Goal: Information Seeking & Learning: Learn about a topic

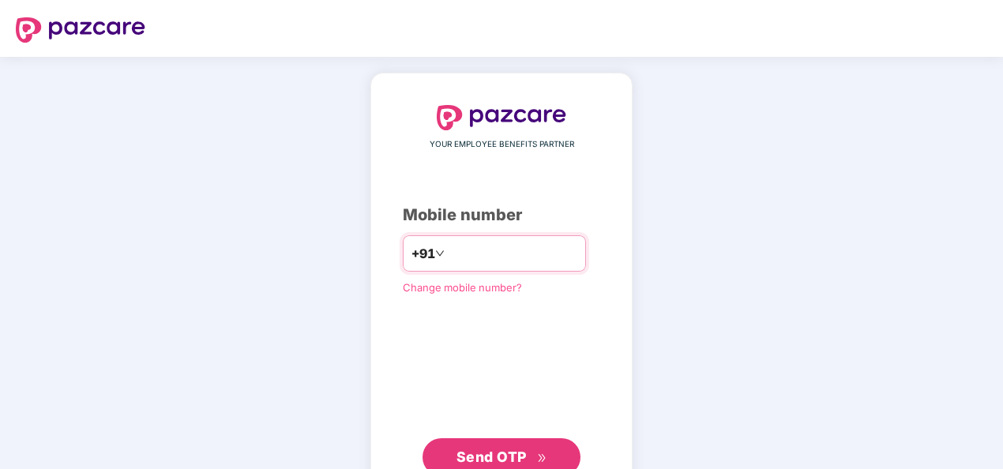
click at [451, 247] on input "number" at bounding box center [512, 253] width 129 height 25
click at [448, 251] on input "**********" at bounding box center [512, 253] width 129 height 25
type input "**********"
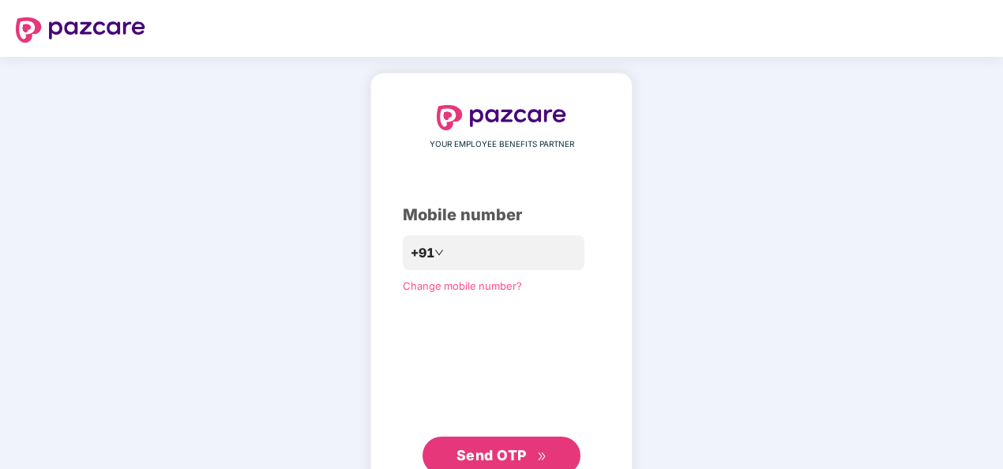
click at [497, 448] on span "Send OTP" at bounding box center [491, 455] width 70 height 17
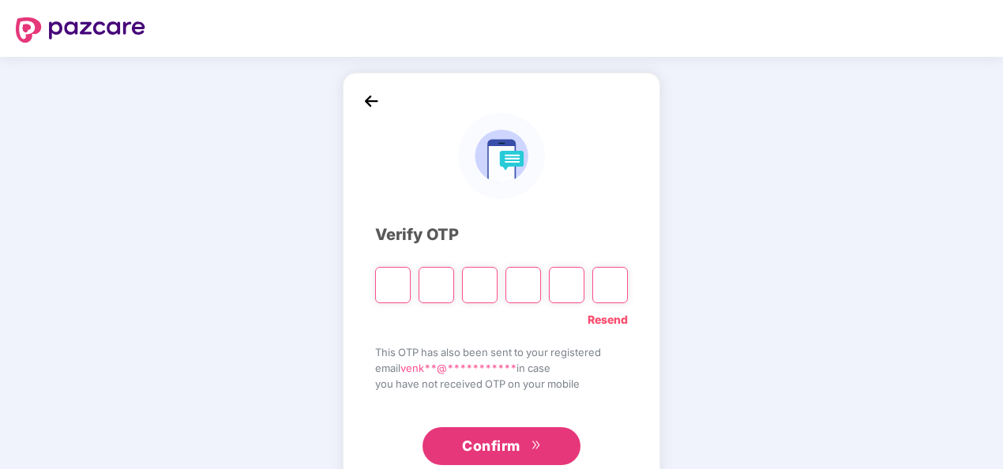
type input "*"
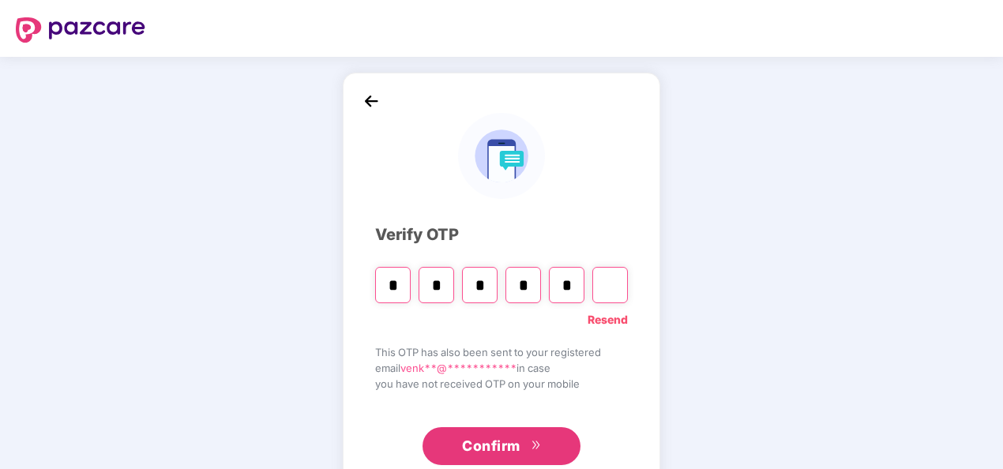
type input "*"
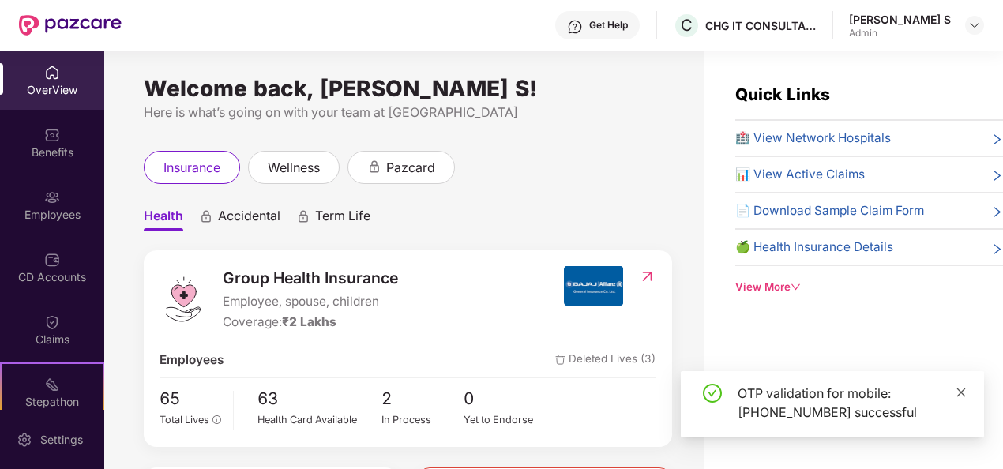
click at [962, 390] on icon "close" at bounding box center [960, 392] width 11 height 11
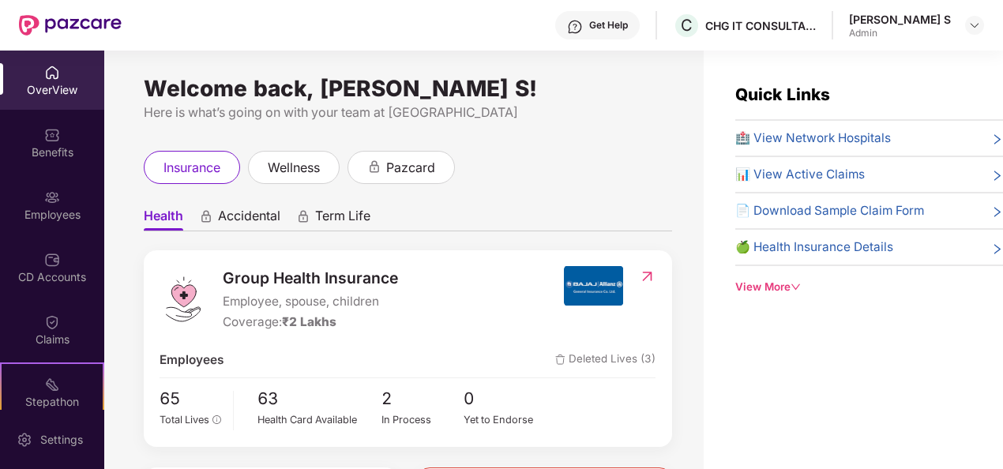
click at [796, 282] on icon "down" at bounding box center [795, 287] width 10 height 10
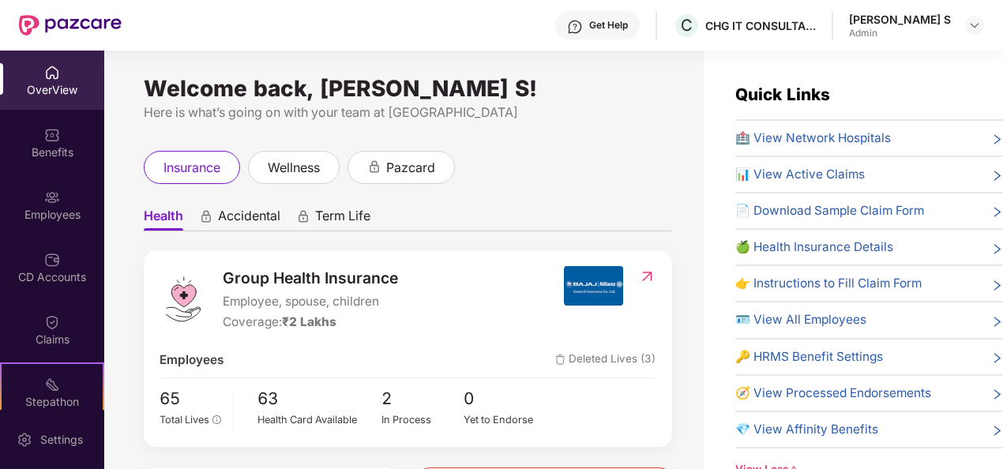
click at [54, 70] on img at bounding box center [52, 73] width 16 height 16
click at [286, 168] on span "wellness" at bounding box center [294, 168] width 52 height 20
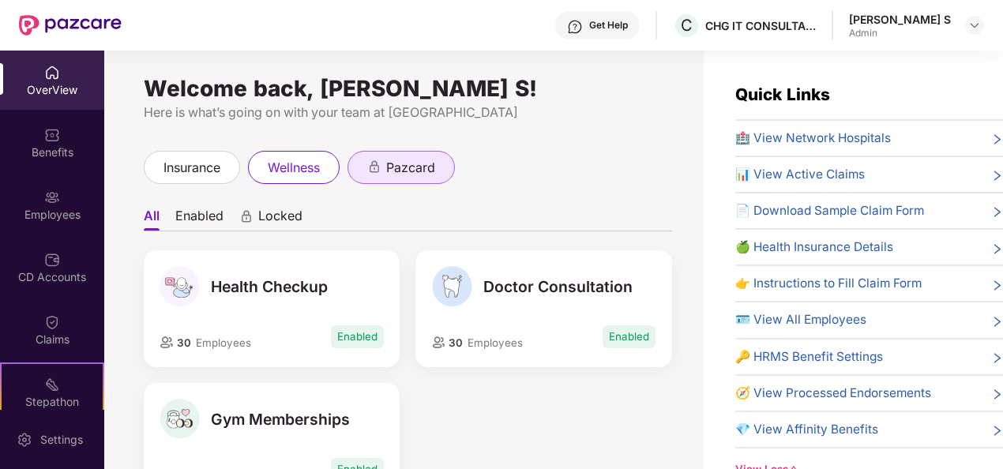
click at [406, 166] on span "pazcard" at bounding box center [410, 168] width 49 height 20
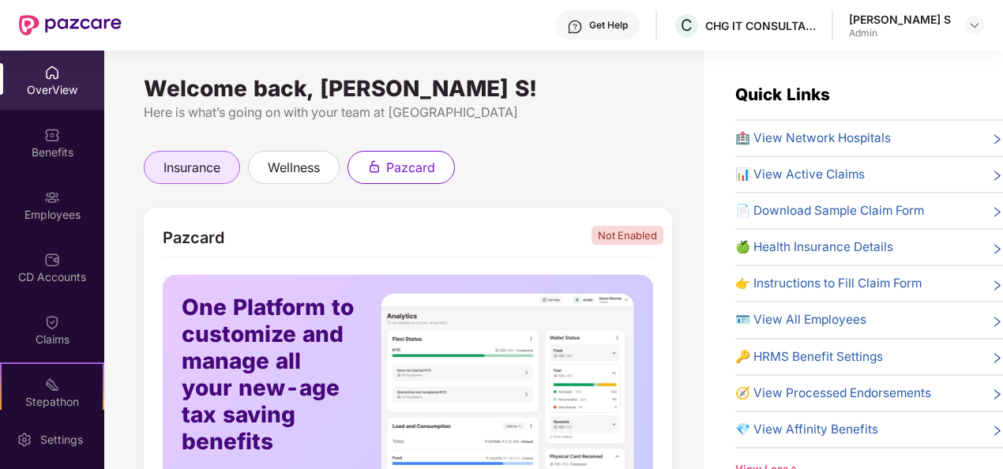
click at [199, 166] on span "insurance" at bounding box center [191, 168] width 57 height 20
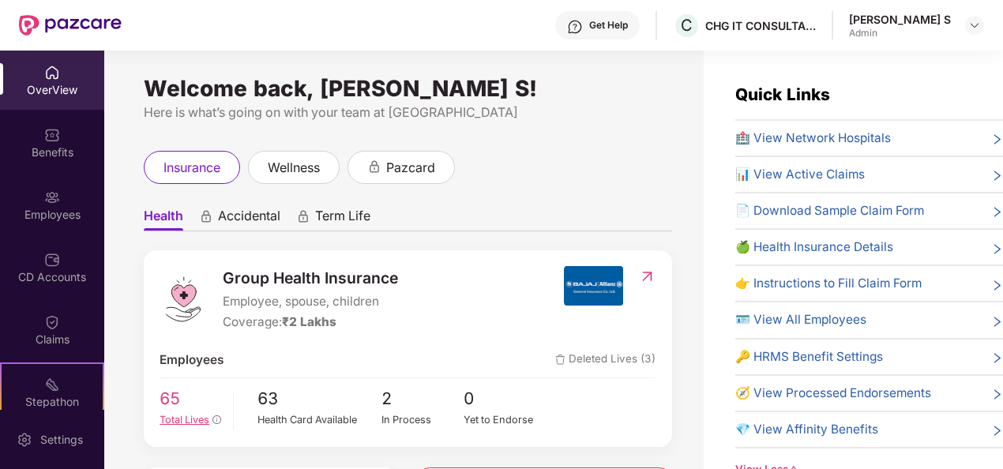
click at [183, 414] on span "Total Lives" at bounding box center [184, 420] width 50 height 12
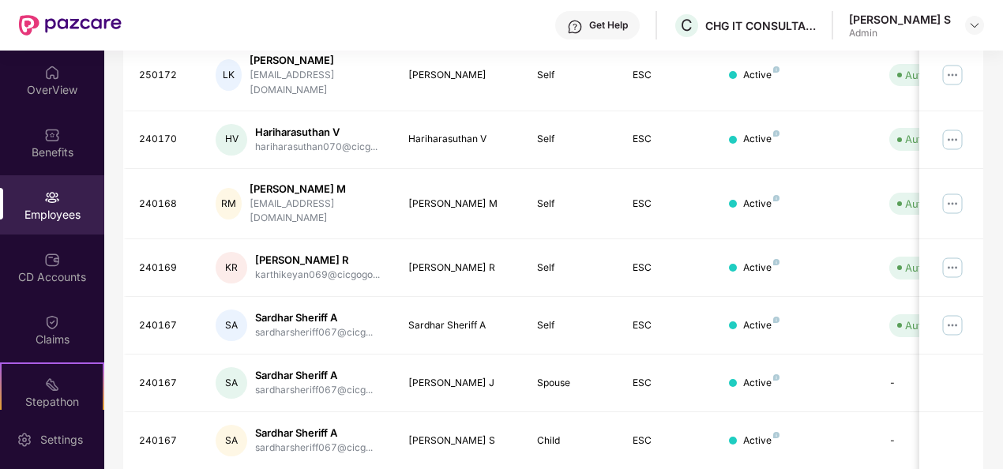
scroll to position [497, 0]
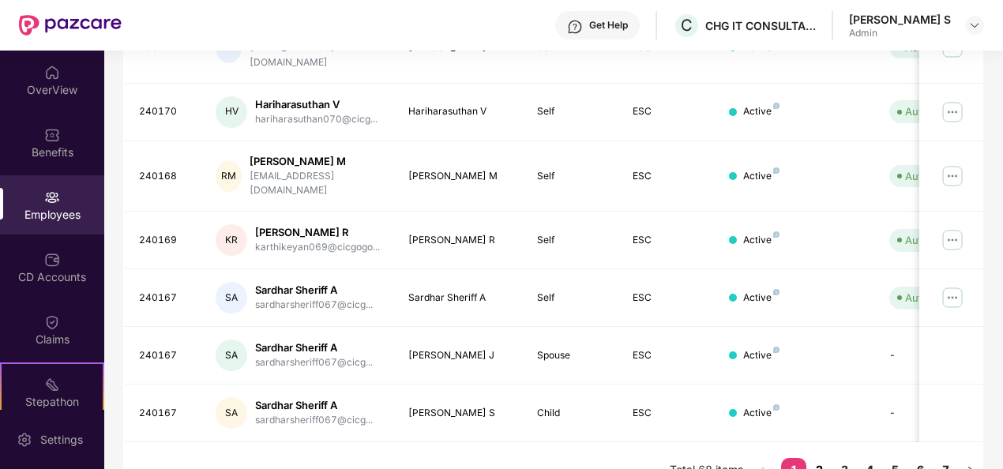
click at [819, 458] on link "2" at bounding box center [818, 470] width 25 height 24
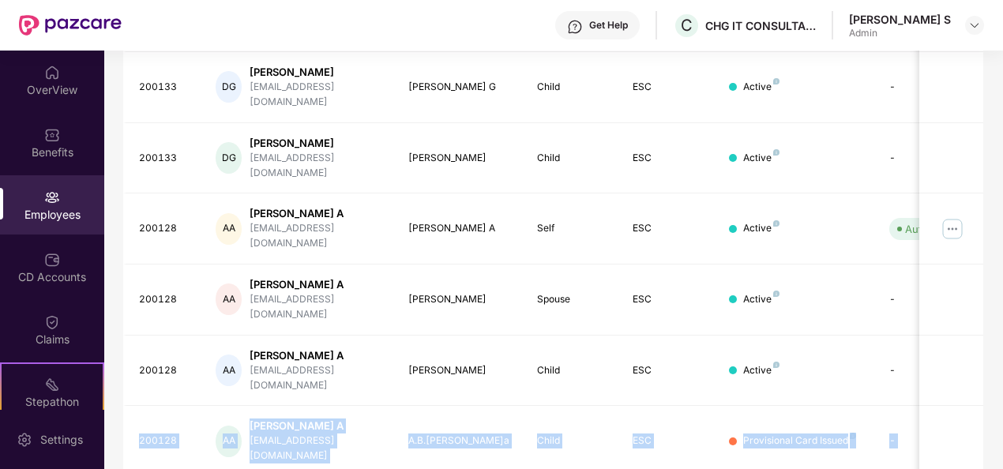
drag, startPoint x: 999, startPoint y: 302, endPoint x: 1004, endPoint y: 257, distance: 45.2
click at [1002, 257] on html "Get Help C CHG IT CONSULTANCY PRIVATE LIMITED [PERSON_NAME] S Admin OverView Be…" at bounding box center [501, 234] width 1003 height 469
drag, startPoint x: 1004, startPoint y: 257, endPoint x: 951, endPoint y: 261, distance: 53.8
click at [951, 336] on td at bounding box center [951, 371] width 64 height 71
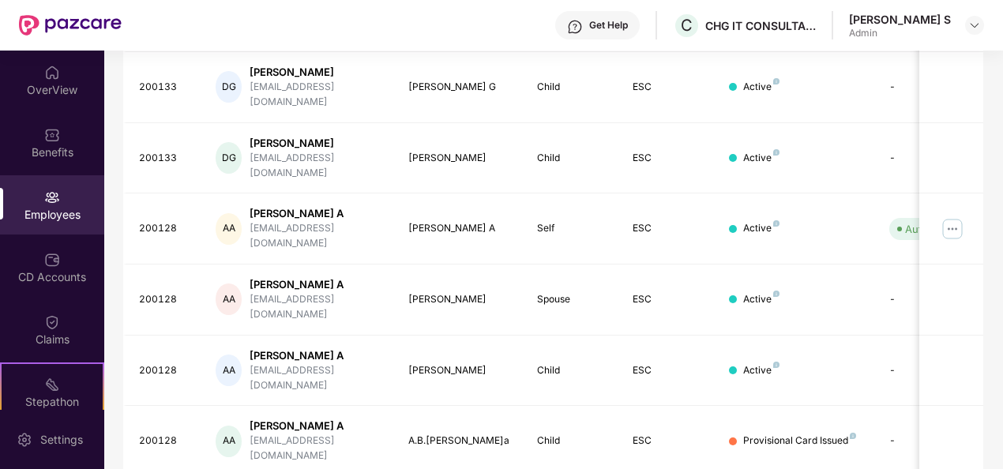
click at [447, 444] on div "EID Employee Name Insured Name Relationship Coverage Type Endorsement Status Pl…" at bounding box center [553, 201] width 861 height 808
drag, startPoint x: 999, startPoint y: 321, endPoint x: 1004, endPoint y: 298, distance: 22.6
click at [1002, 298] on html "Get Help C CHG IT CONSULTANCY PRIVATE LIMITED [PERSON_NAME] S Admin OverView Be…" at bounding box center [501, 234] width 1003 height 469
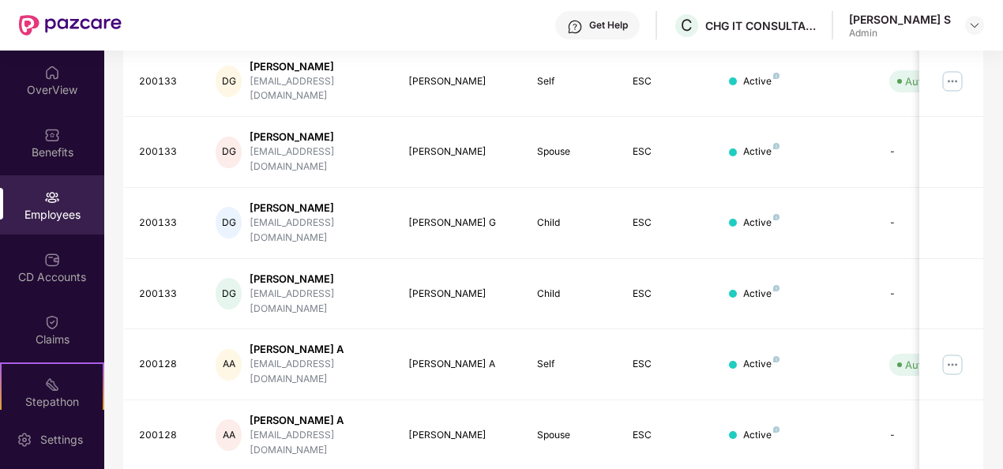
scroll to position [512, 0]
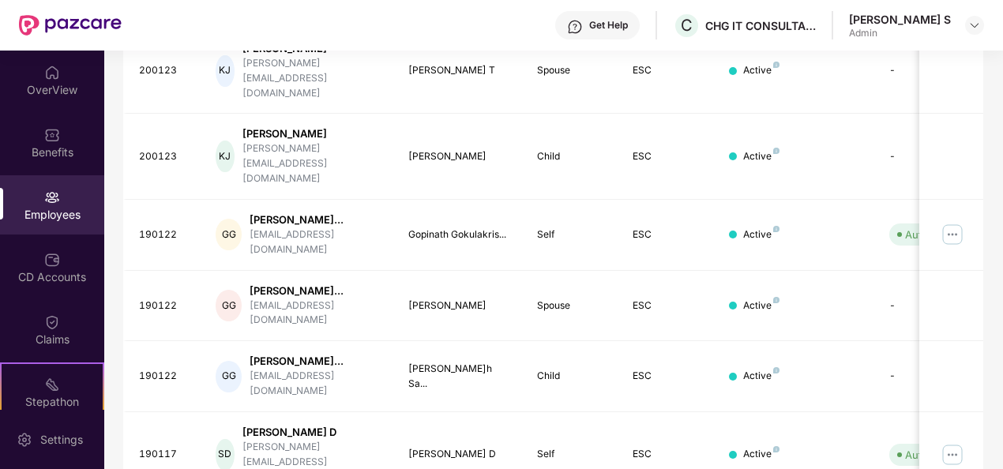
scroll to position [564, 0]
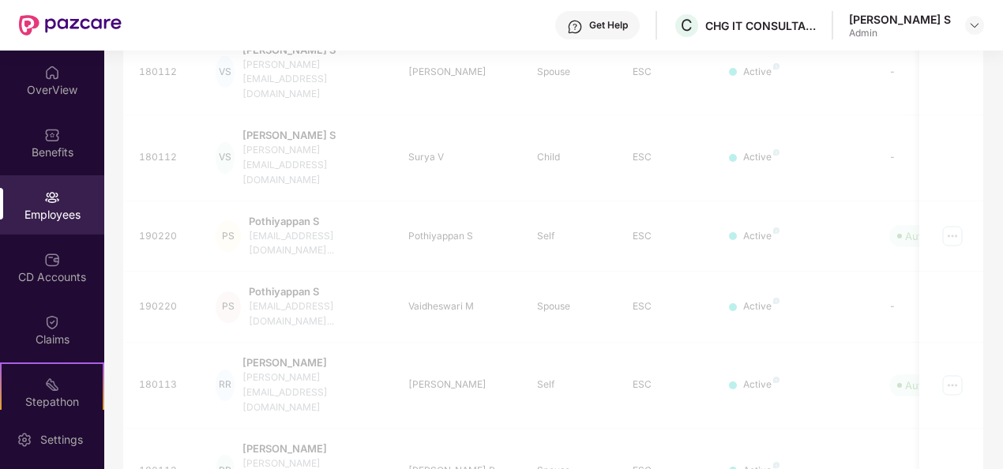
scroll to position [497, 0]
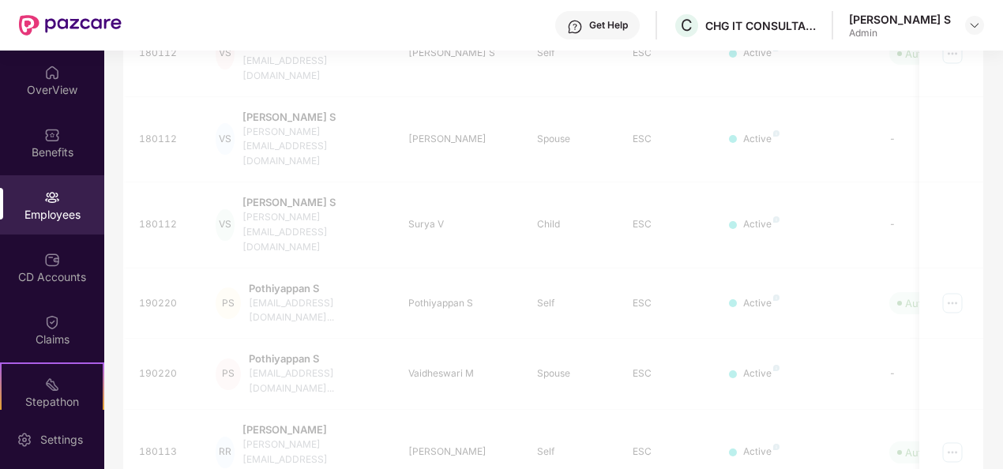
scroll to position [383, 0]
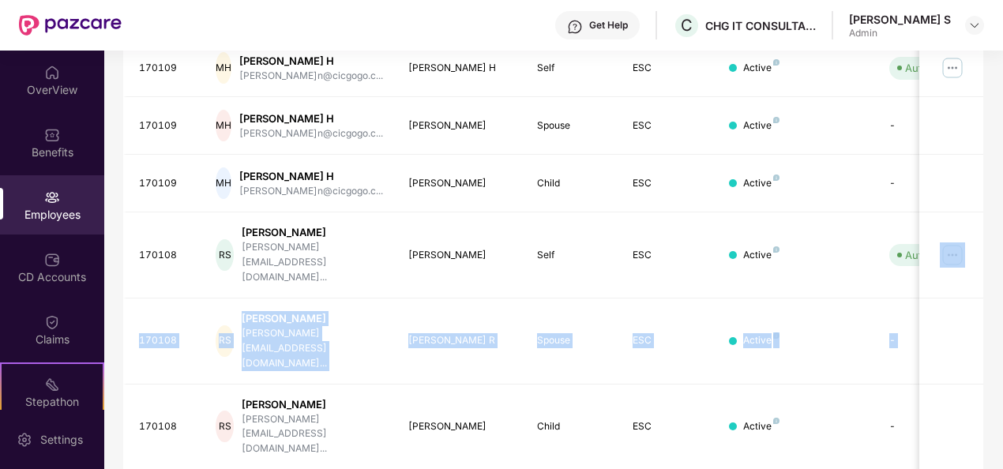
drag, startPoint x: 1000, startPoint y: 283, endPoint x: 1007, endPoint y: 194, distance: 88.6
click at [1002, 194] on html "Get Help C CHG IT CONSULTANCY PRIVATE LIMITED [PERSON_NAME] S Admin OverView Be…" at bounding box center [501, 234] width 1003 height 469
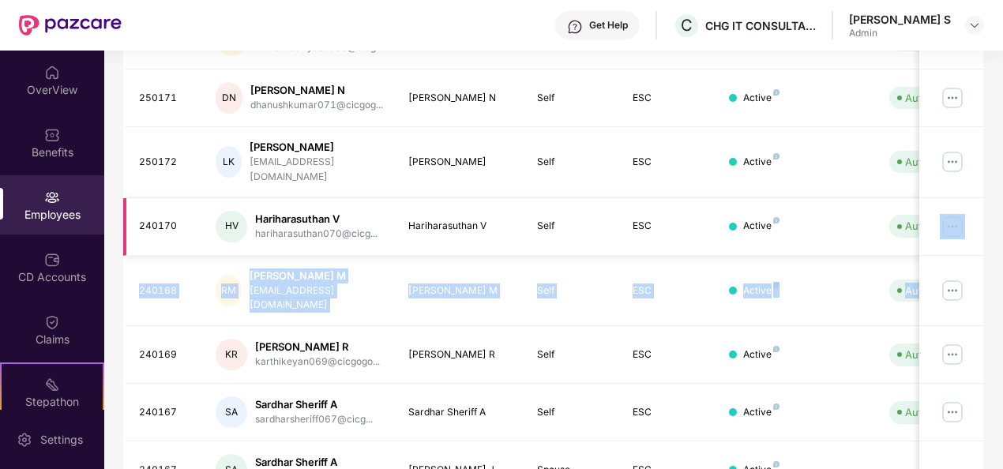
click at [957, 214] on img at bounding box center [951, 226] width 25 height 25
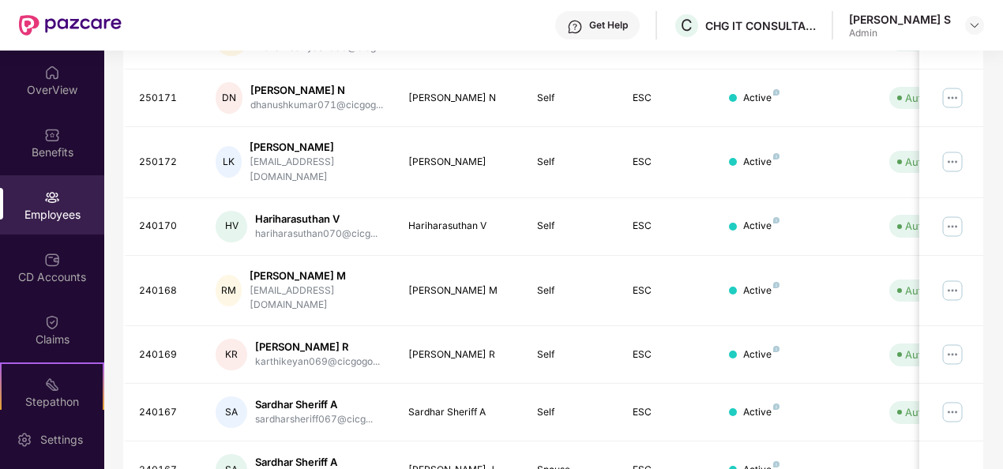
click at [54, 207] on div "Employees" at bounding box center [52, 215] width 104 height 16
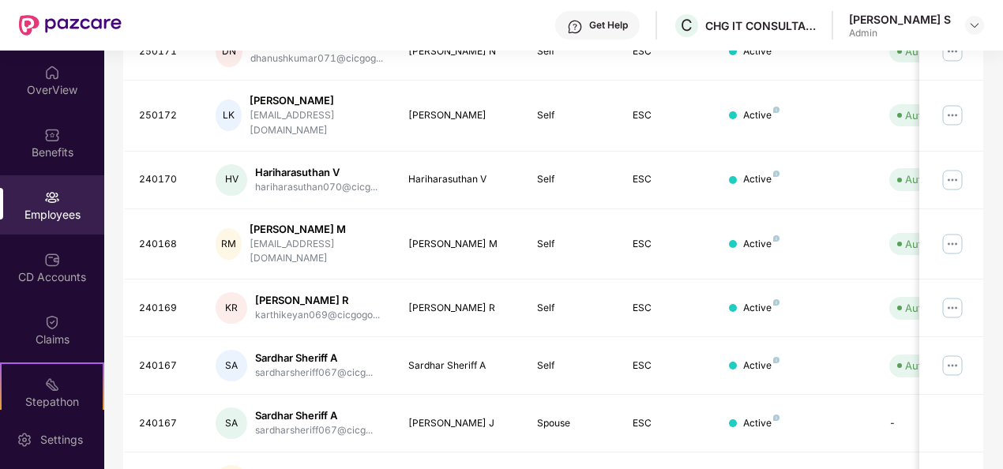
scroll to position [497, 0]
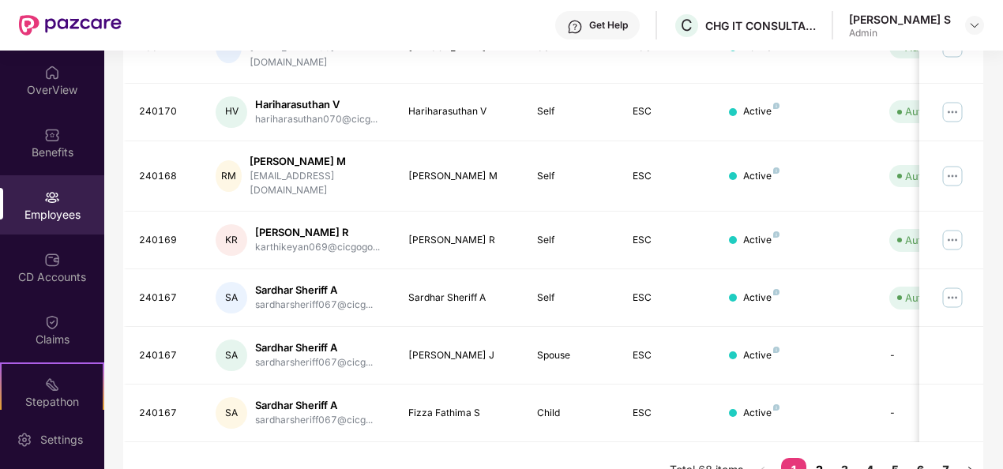
click at [821, 458] on link "2" at bounding box center [818, 470] width 25 height 24
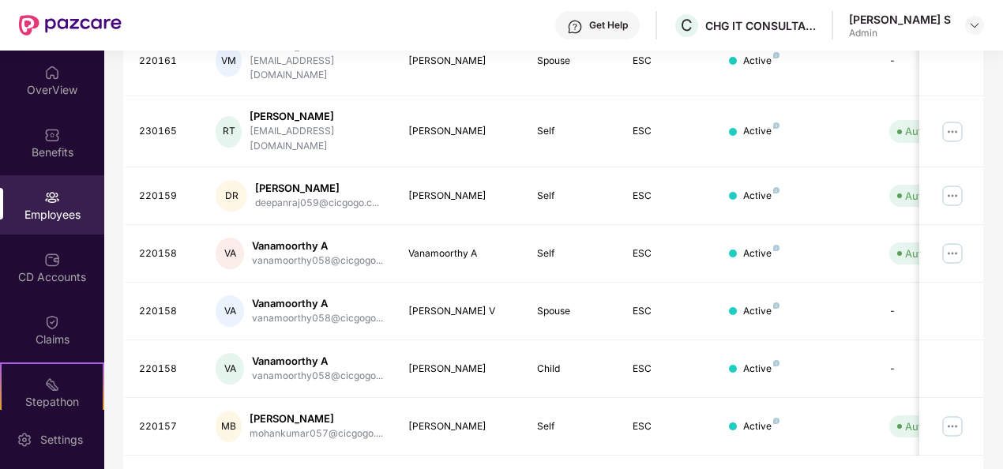
drag, startPoint x: 999, startPoint y: 327, endPoint x: 998, endPoint y: 314, distance: 12.7
click at [998, 314] on div "Filters Group Health Insurance Employee Reports 30 Employees 17 Spouse 18 Child…" at bounding box center [553, 60] width 898 height 904
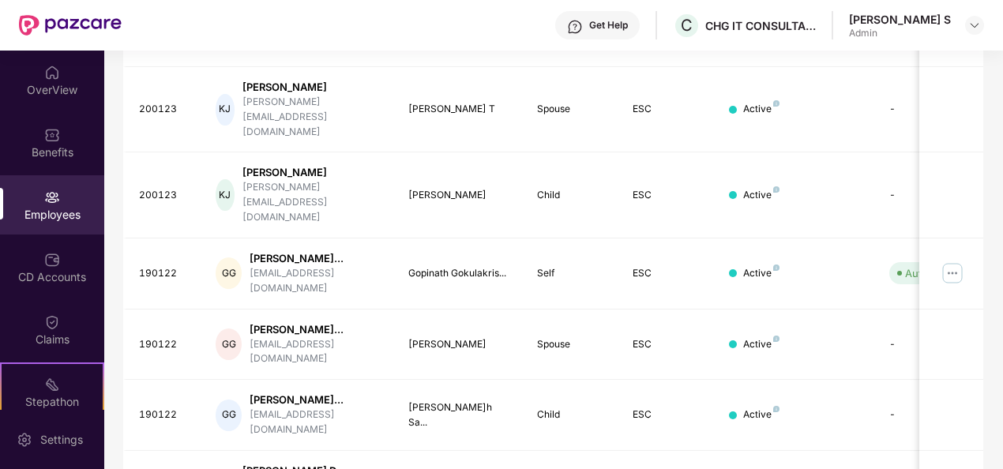
scroll to position [564, 0]
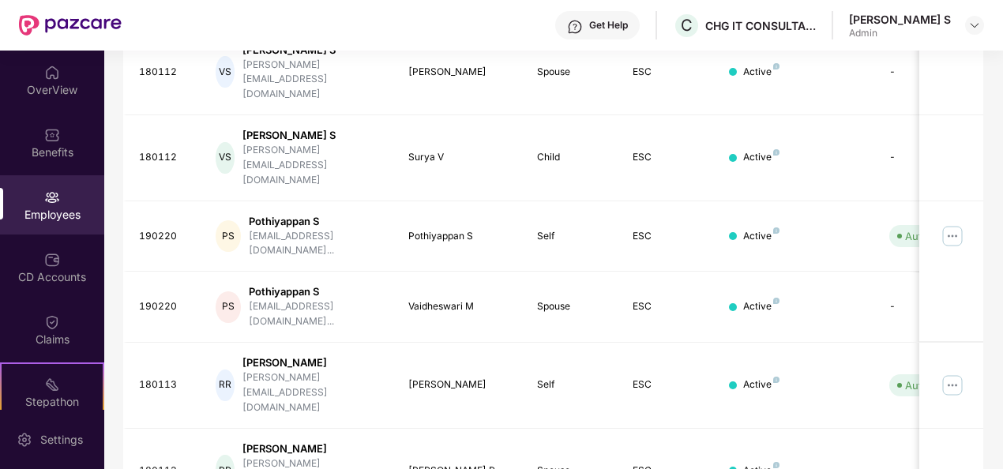
scroll to position [497, 0]
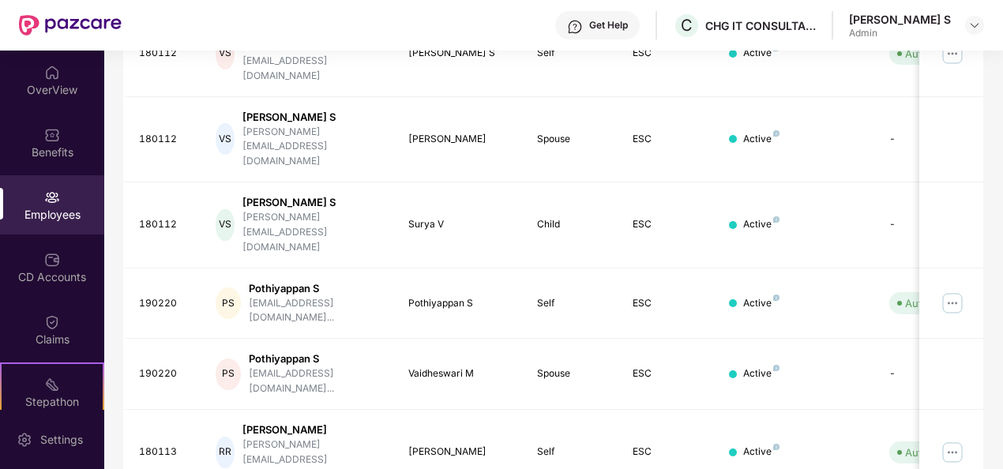
drag, startPoint x: 999, startPoint y: 287, endPoint x: 1007, endPoint y: 264, distance: 24.7
click at [1002, 264] on html "Get Help C CHG IT CONSULTANCY PRIVATE LIMITED [PERSON_NAME] S Admin OverView Be…" at bounding box center [501, 234] width 1003 height 469
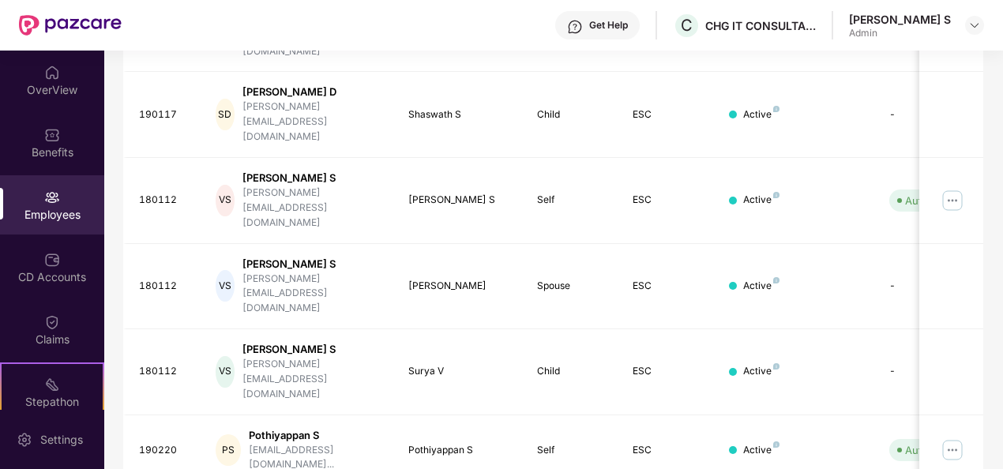
scroll to position [347, 0]
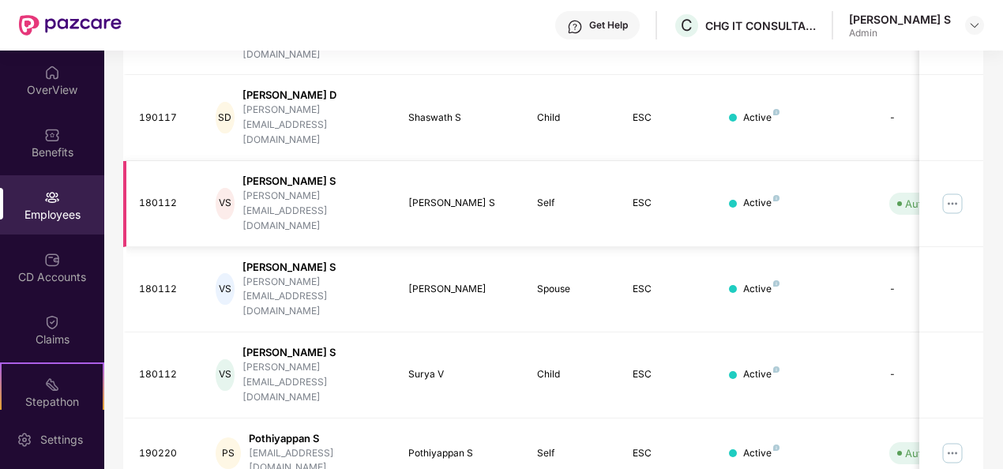
click at [949, 191] on img at bounding box center [951, 203] width 25 height 25
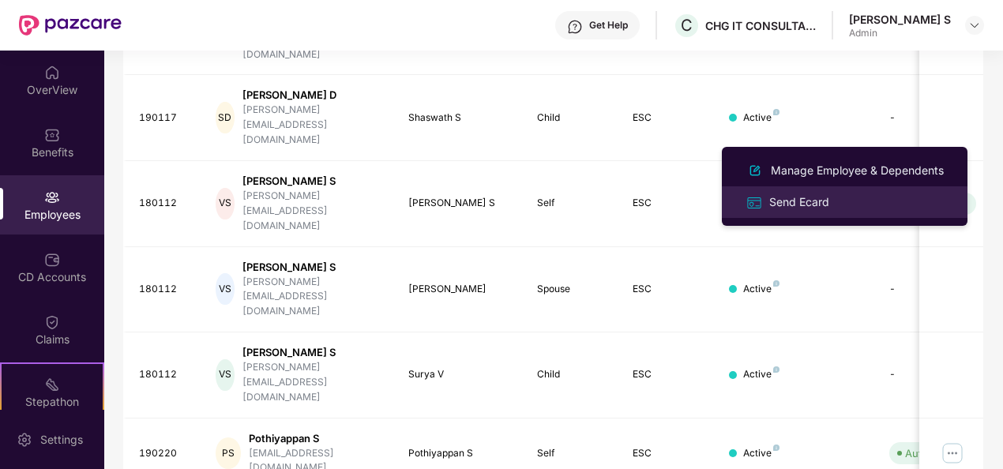
click at [806, 197] on div "Send Ecard" at bounding box center [799, 201] width 66 height 17
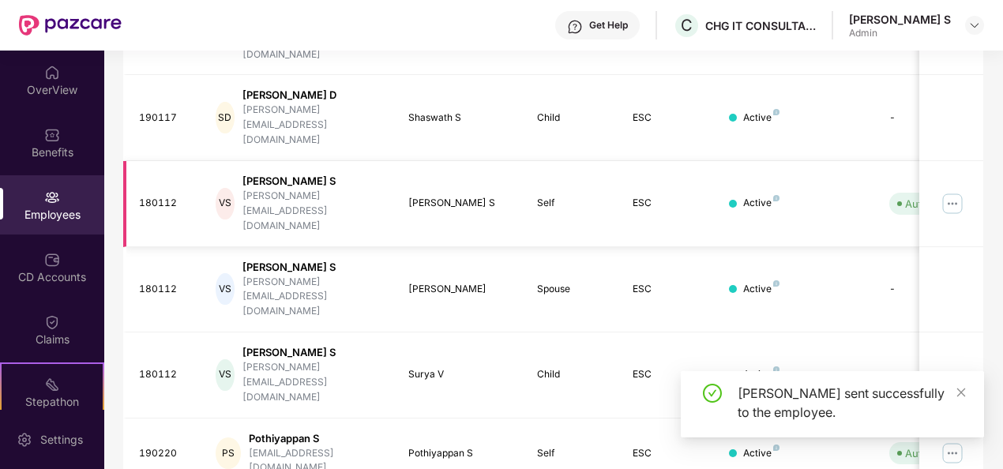
click at [952, 191] on img at bounding box center [951, 203] width 25 height 25
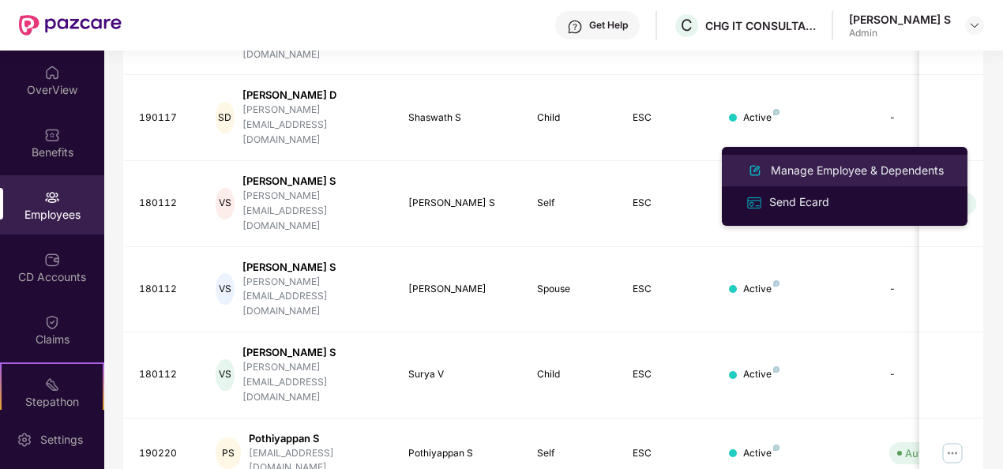
click at [841, 163] on div "Manage Employee & Dependents" at bounding box center [856, 170] width 179 height 17
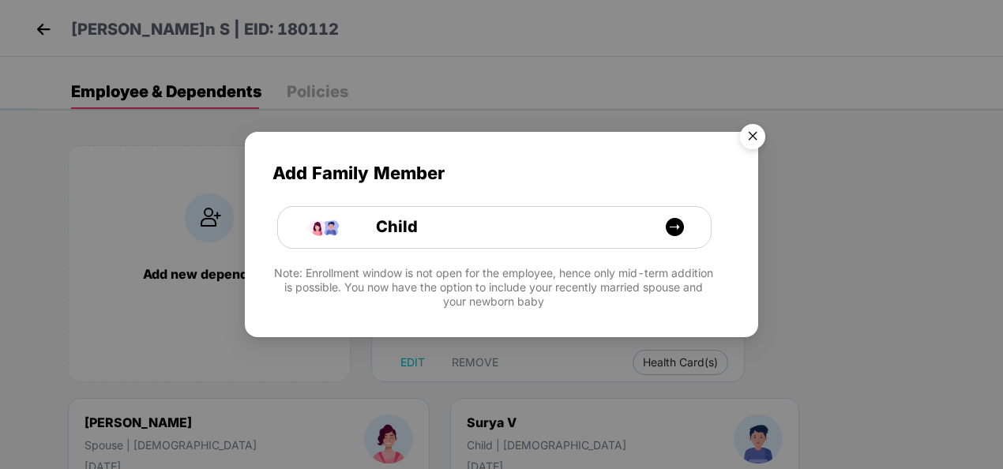
click at [750, 133] on img "Close" at bounding box center [752, 139] width 44 height 44
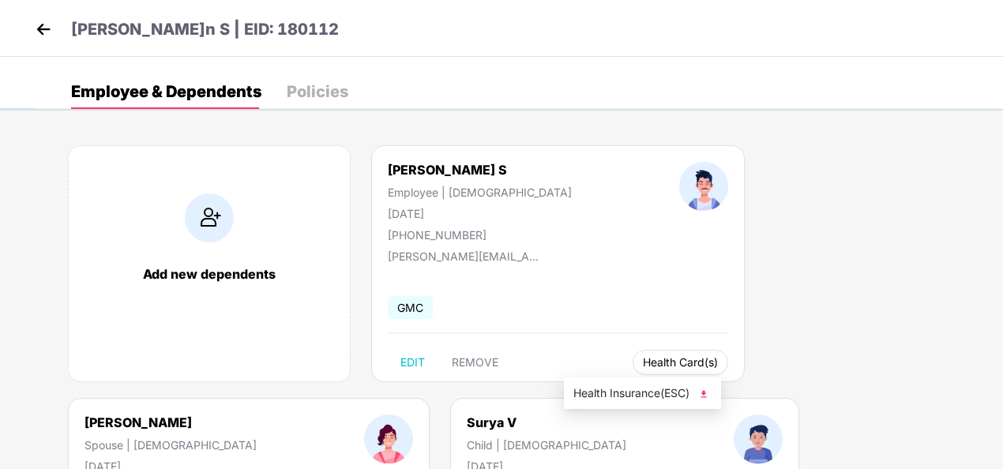
click at [643, 358] on span "Health Card(s)" at bounding box center [680, 362] width 75 height 8
click at [635, 392] on span "Health Insurance(ESC)" at bounding box center [642, 392] width 138 height 17
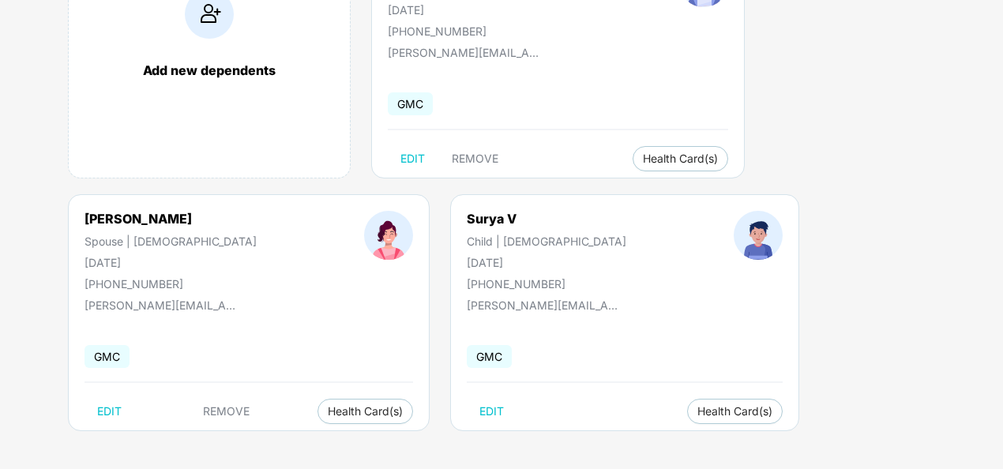
scroll to position [205, 0]
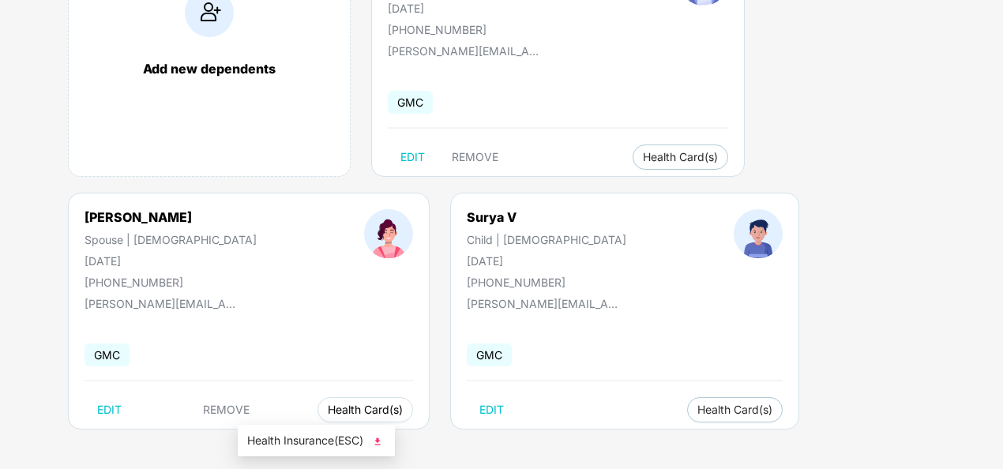
click at [328, 406] on span "Health Card(s)" at bounding box center [365, 410] width 75 height 8
click at [376, 437] on img at bounding box center [377, 441] width 16 height 16
click at [647, 434] on span "Health Insurance(ESC)" at bounding box center [619, 440] width 138 height 17
drag, startPoint x: 1002, startPoint y: 167, endPoint x: 1007, endPoint y: 73, distance: 94.1
click at [1002, 73] on html "[PERSON_NAME]n S | EID: 180112 Employee & Dependents Policies Add new dependent…" at bounding box center [501, 29] width 1003 height 469
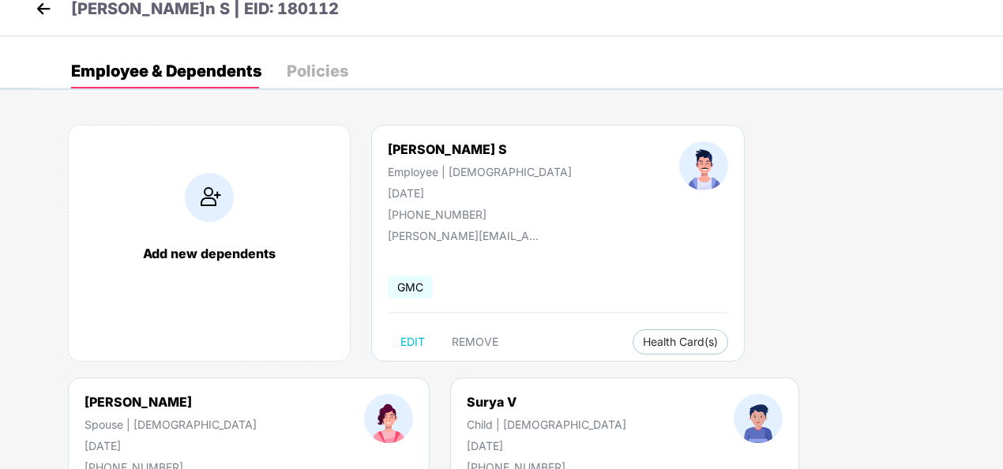
scroll to position [0, 0]
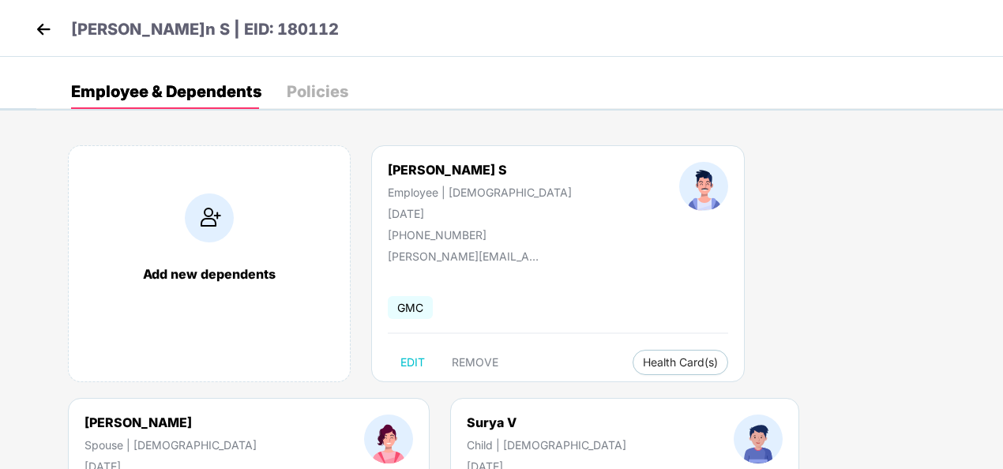
click at [324, 93] on div "Policies" at bounding box center [318, 92] width 62 height 16
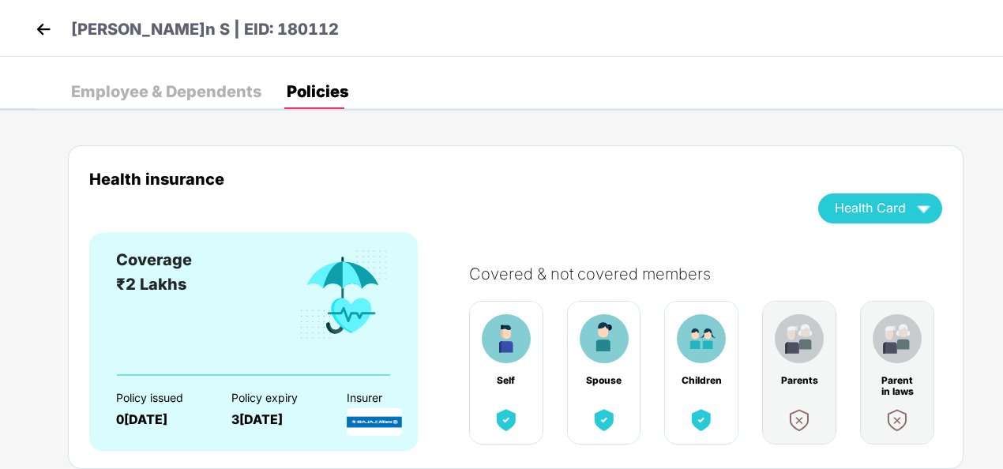
scroll to position [52, 0]
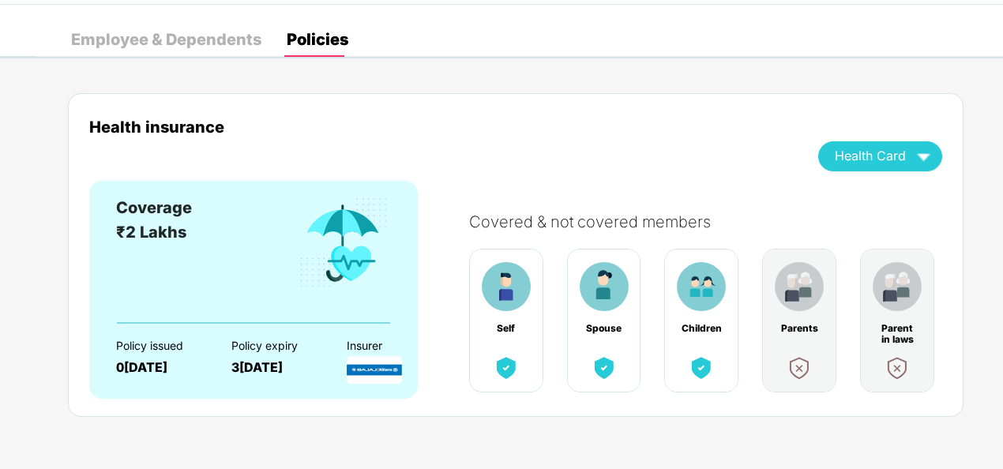
click at [187, 47] on div "Employee & Dependents" at bounding box center [166, 40] width 190 height 16
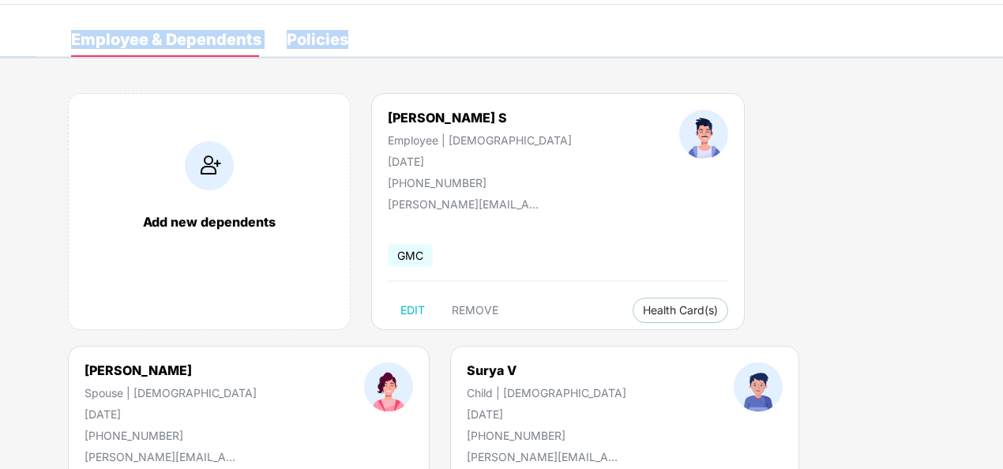
scroll to position [0, 0]
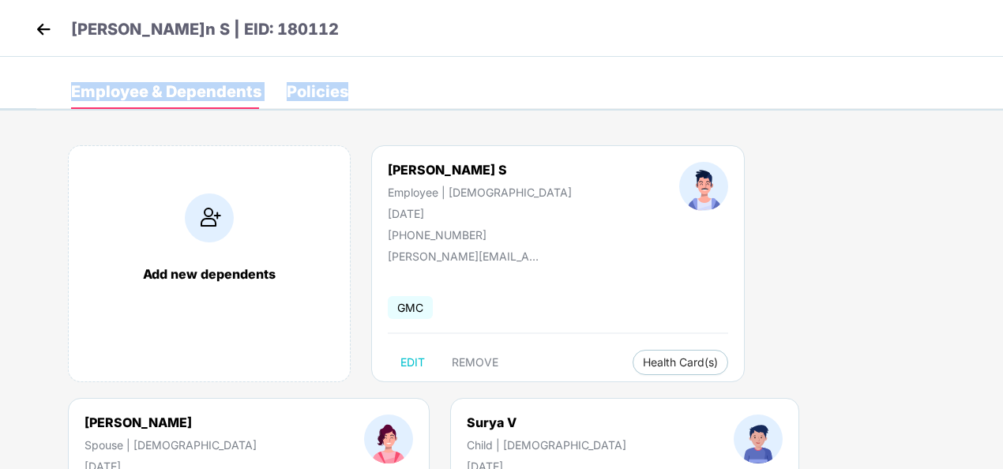
drag, startPoint x: 1001, startPoint y: 61, endPoint x: 1005, endPoint y: -2, distance: 62.5
click at [1002, 0] on html "[PERSON_NAME] S | EID: 180112 Employee & Dependents Policies Add new dependents…" at bounding box center [501, 234] width 1003 height 469
click at [38, 27] on img at bounding box center [44, 29] width 24 height 24
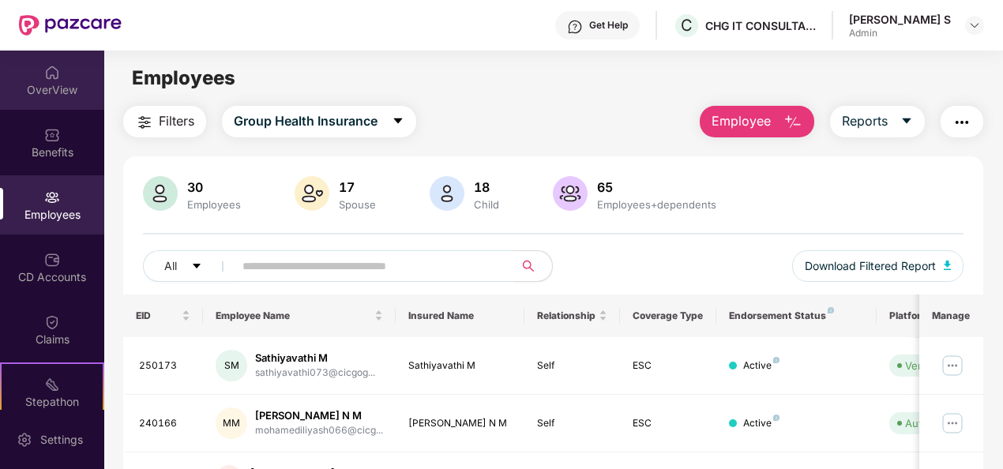
click at [51, 84] on div "OverView" at bounding box center [52, 90] width 104 height 16
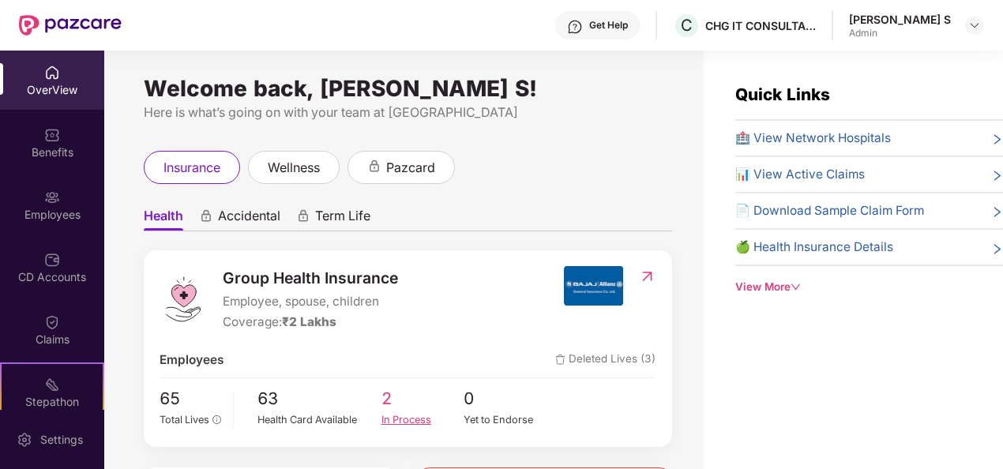
click at [399, 422] on div "In Process" at bounding box center [422, 420] width 83 height 16
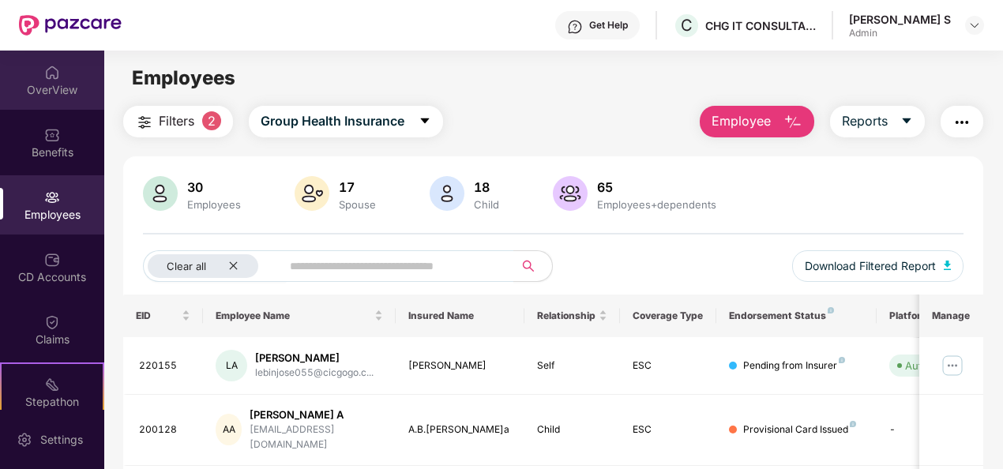
click at [49, 74] on img at bounding box center [52, 73] width 16 height 16
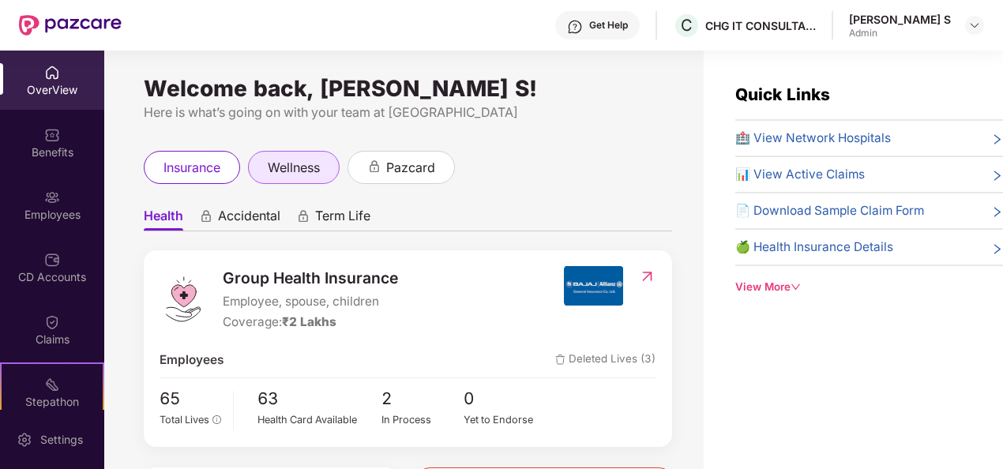
click at [291, 168] on span "wellness" at bounding box center [294, 168] width 52 height 20
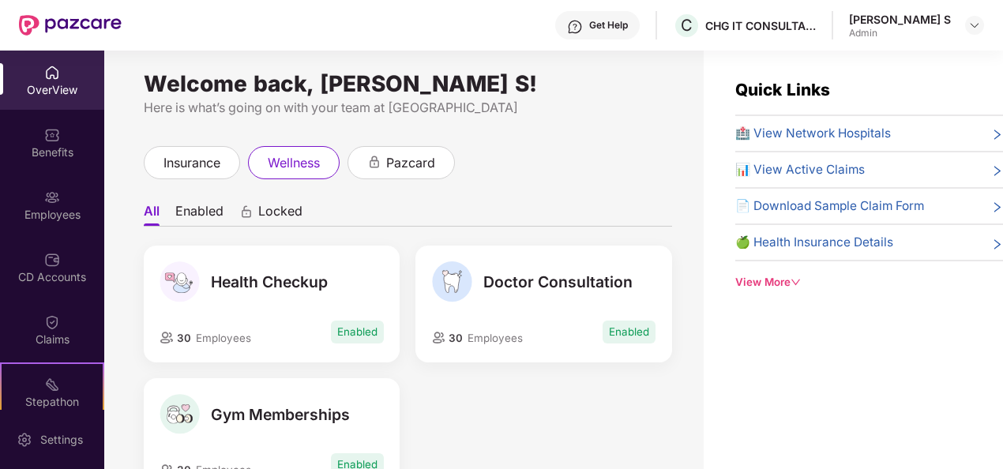
scroll to position [2, 0]
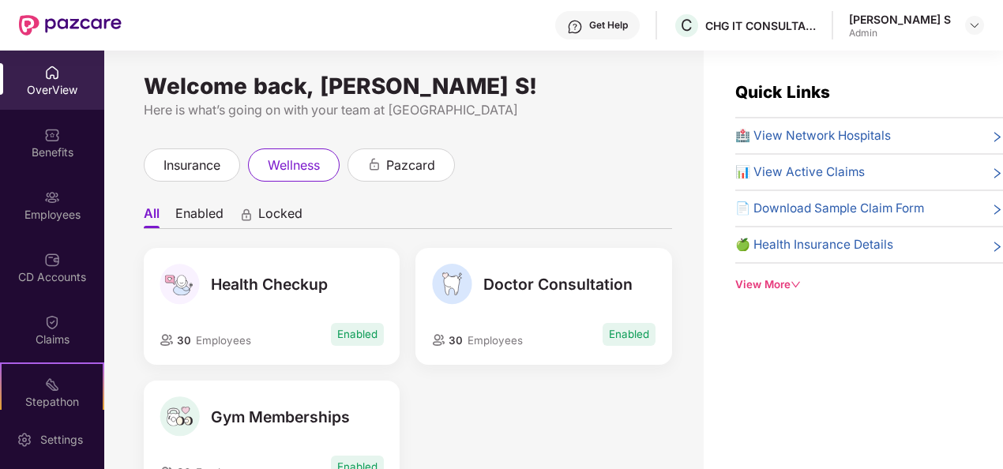
click at [252, 286] on span "Health Checkup" at bounding box center [269, 284] width 117 height 19
click at [970, 25] on img at bounding box center [974, 25] width 13 height 13
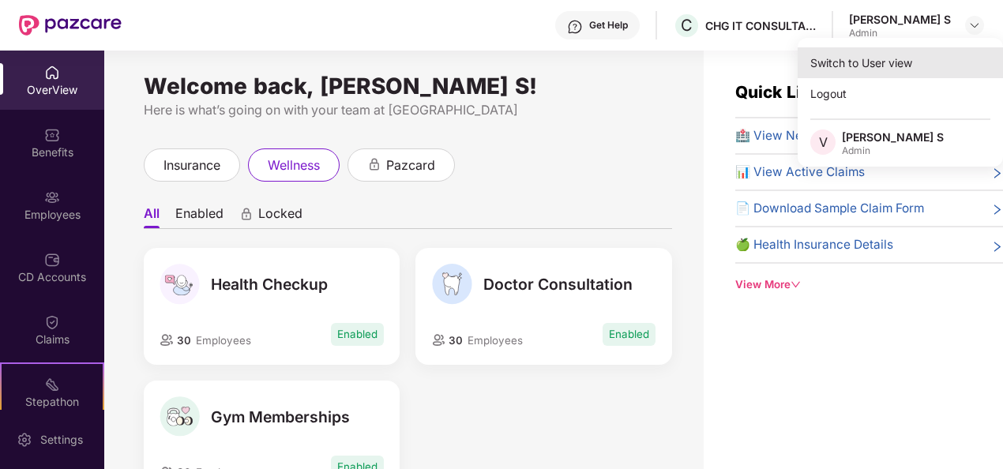
click at [878, 62] on div "Switch to User view" at bounding box center [899, 62] width 205 height 31
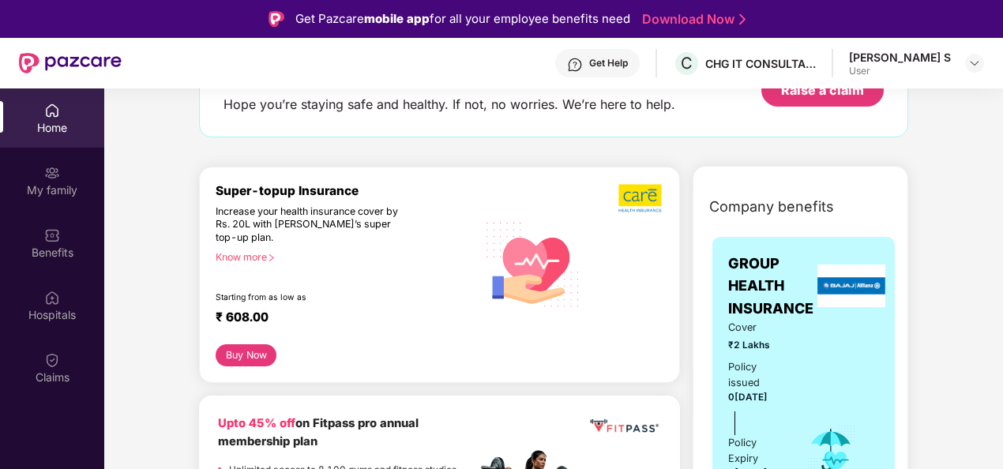
scroll to position [106, 0]
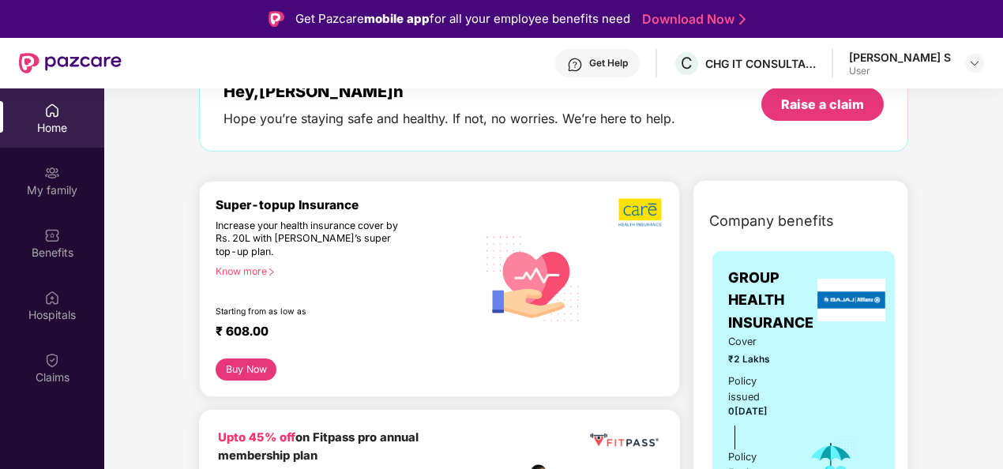
click at [249, 266] on div "Know more" at bounding box center [342, 270] width 252 height 11
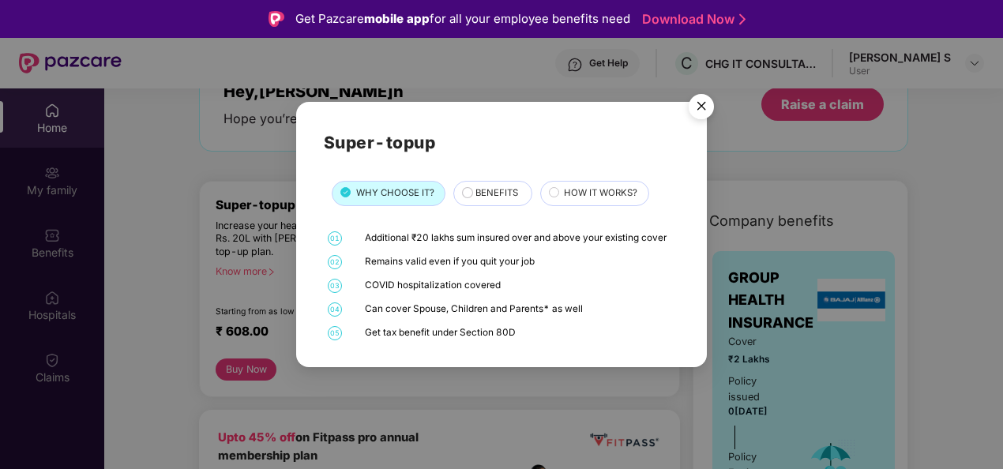
click at [483, 188] on span "BENEFITS" at bounding box center [496, 193] width 43 height 14
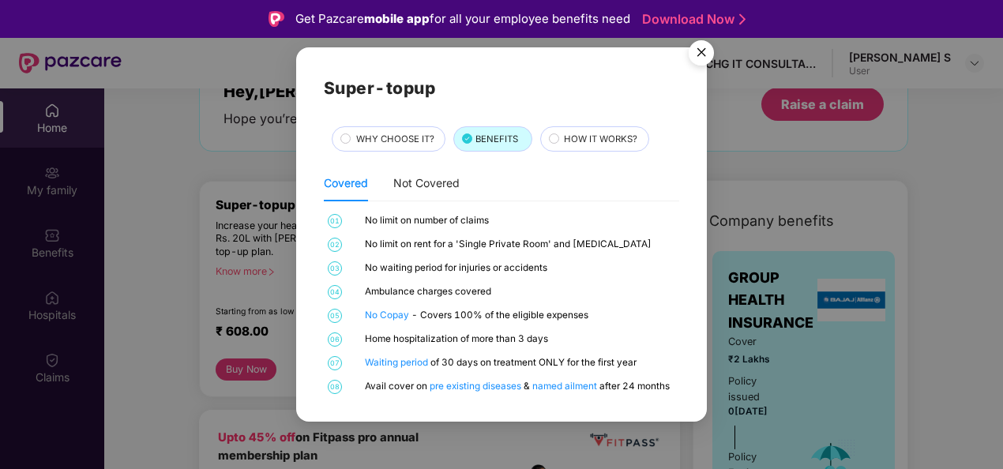
click at [701, 51] on img "Close" at bounding box center [701, 55] width 44 height 44
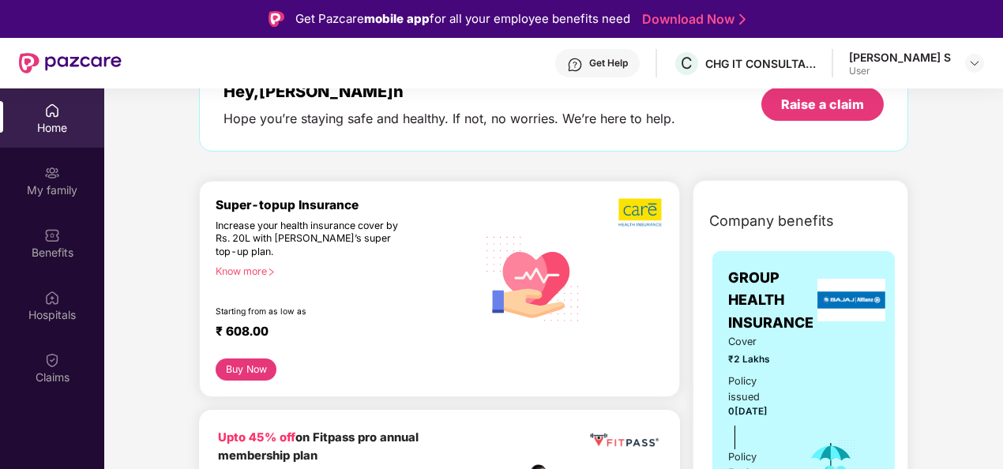
click at [256, 360] on button "Buy Now" at bounding box center [246, 369] width 61 height 22
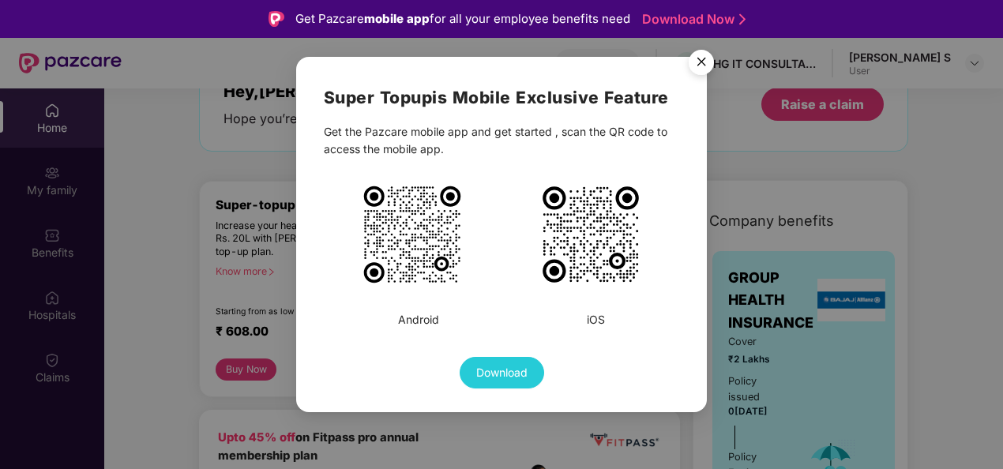
click at [707, 55] on img "Close" at bounding box center [701, 65] width 44 height 44
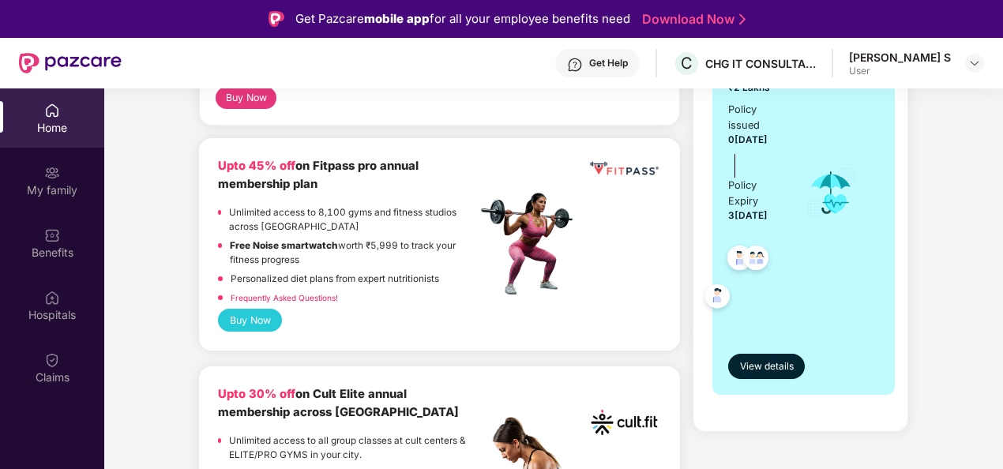
scroll to position [382, 0]
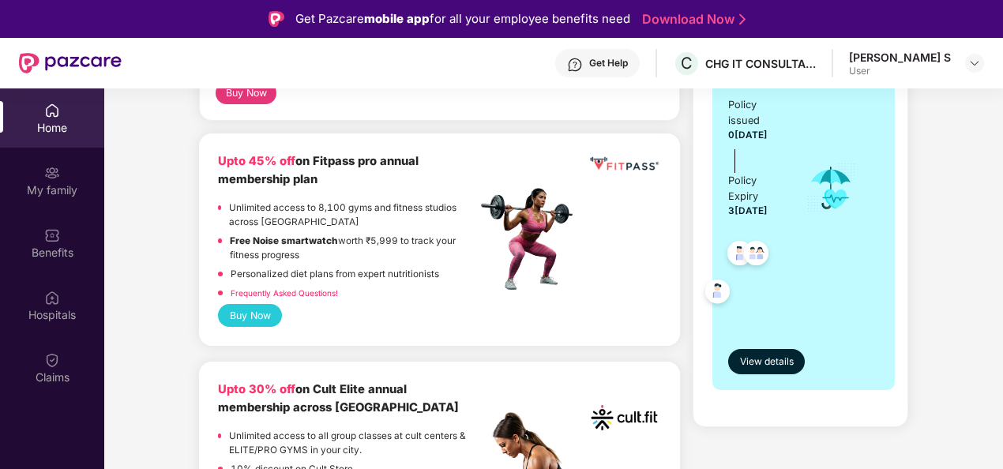
click at [248, 313] on button "Buy Now" at bounding box center [250, 315] width 64 height 23
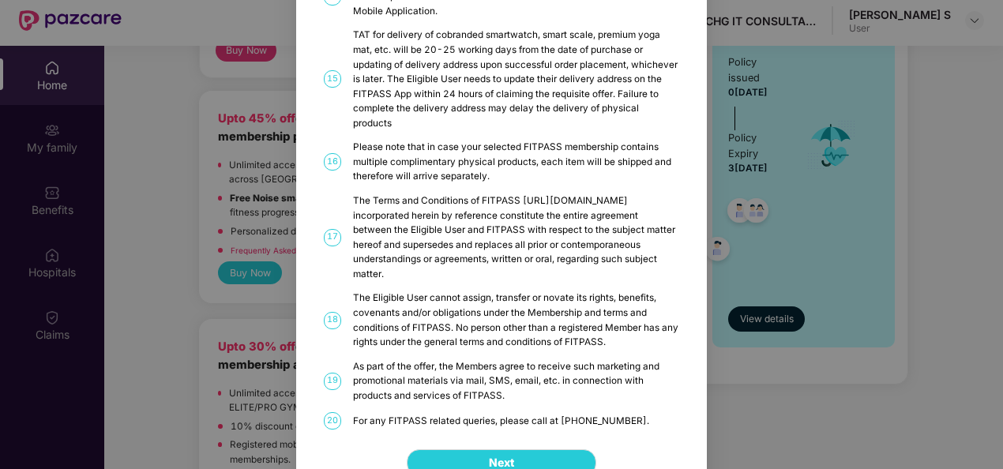
scroll to position [63, 0]
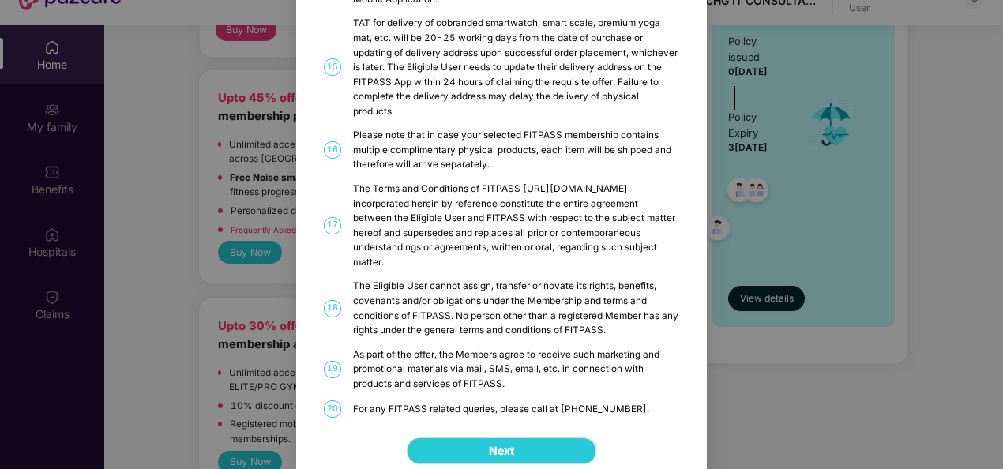
click at [814, 346] on div "FITPASS Details and T&C How to Avail 01 FITPASS: One membership to India’s larg…" at bounding box center [501, 234] width 1003 height 469
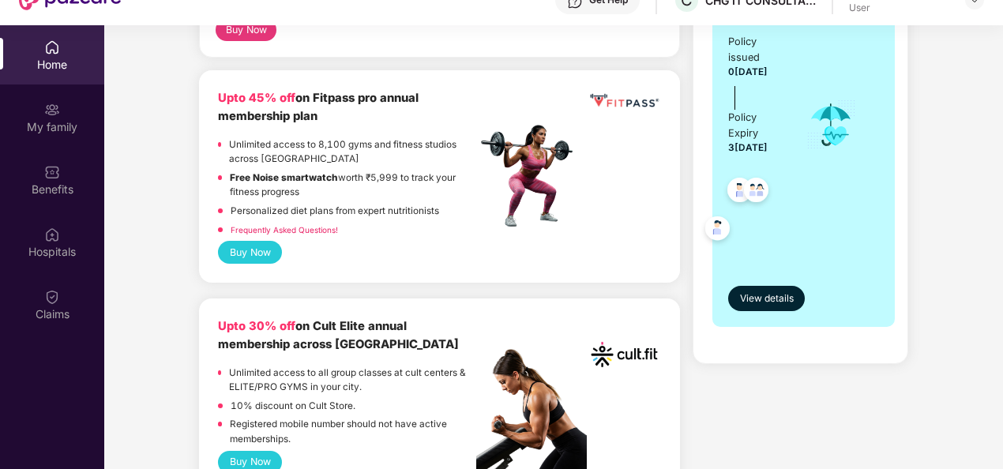
drag, startPoint x: 999, startPoint y: 103, endPoint x: 1002, endPoint y: 152, distance: 49.0
click at [1002, 152] on div "Home My family Benefits Hospitals Claims Welcome back, [PERSON_NAME]! Enjoy you…" at bounding box center [501, 259] width 1003 height 469
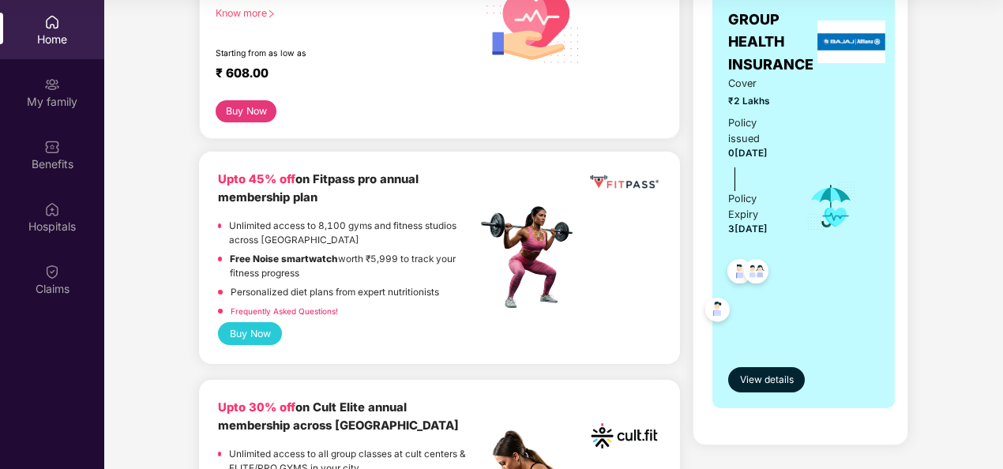
scroll to position [324, 0]
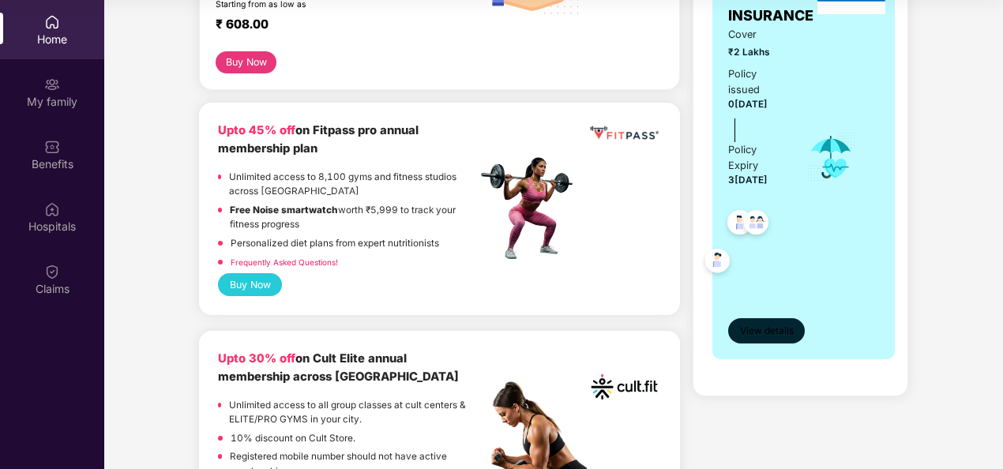
click at [764, 324] on span "View details" at bounding box center [767, 331] width 54 height 15
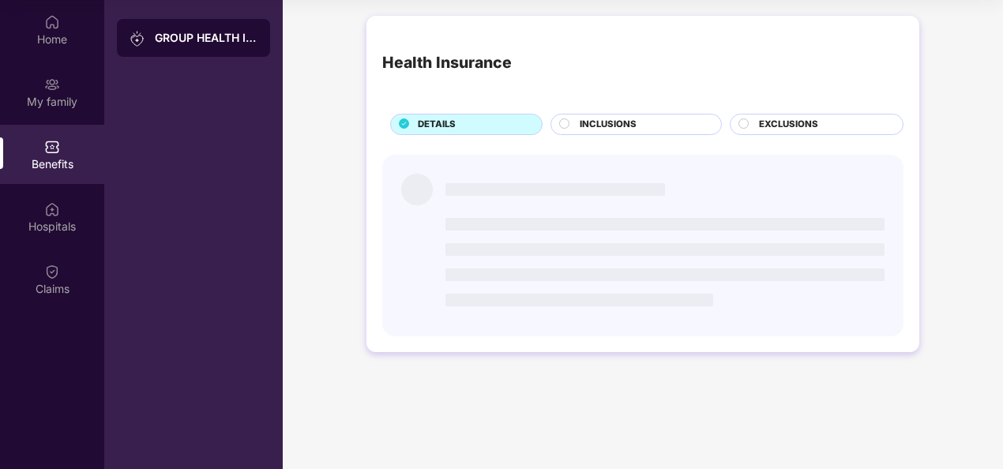
scroll to position [0, 0]
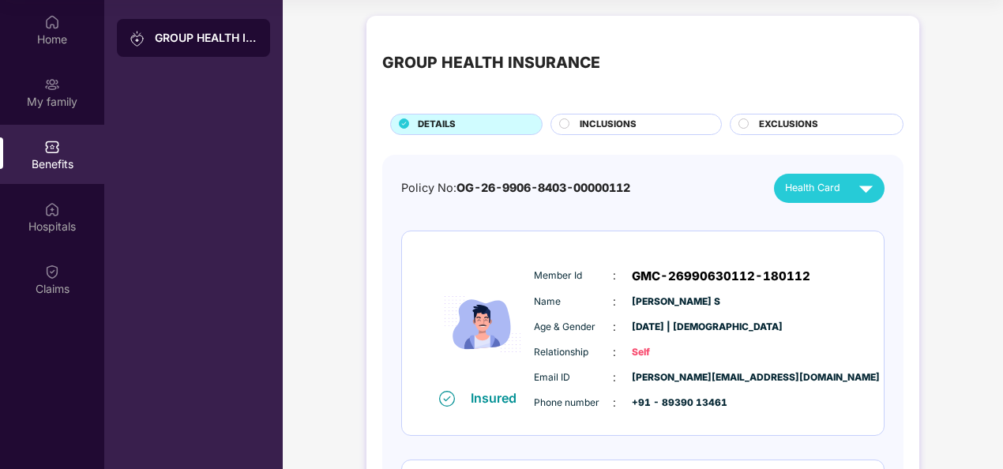
click at [603, 122] on span "INCLUSIONS" at bounding box center [607, 125] width 57 height 14
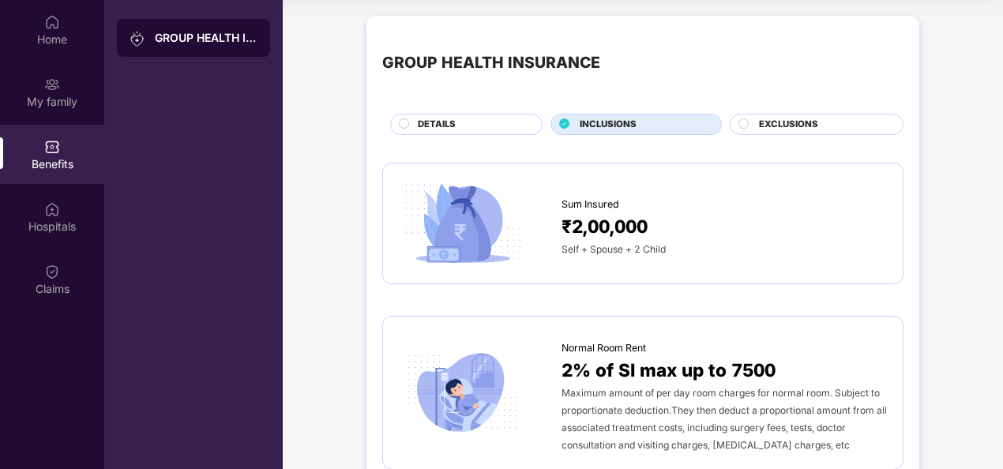
drag, startPoint x: 999, startPoint y: 55, endPoint x: 1000, endPoint y: 80, distance: 24.5
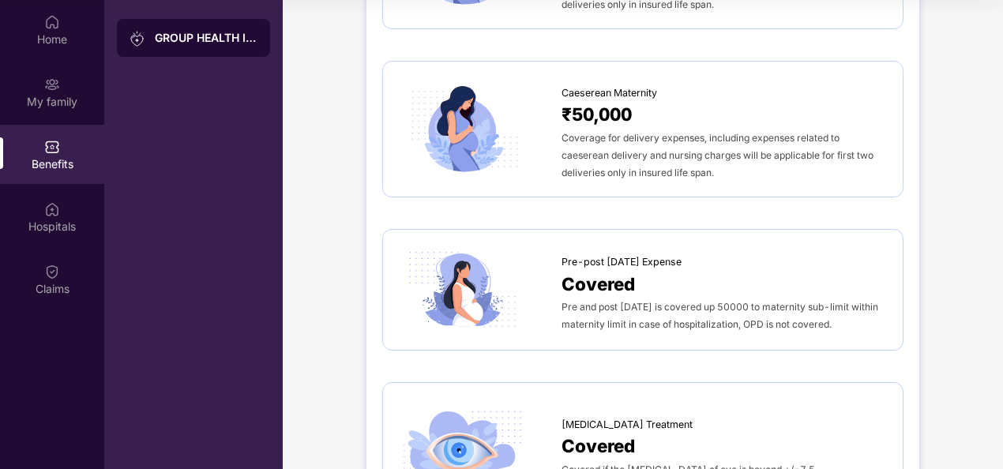
scroll to position [1653, 0]
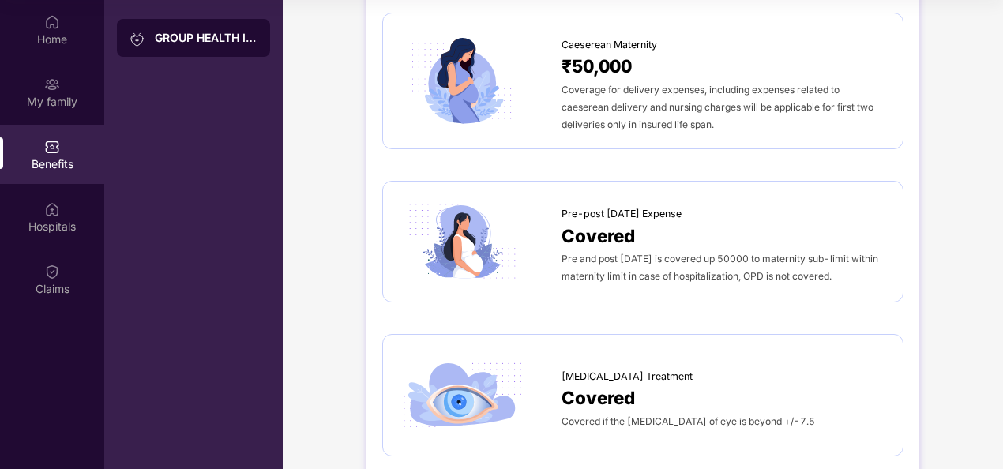
drag, startPoint x: 1000, startPoint y: 283, endPoint x: 1000, endPoint y: 292, distance: 9.5
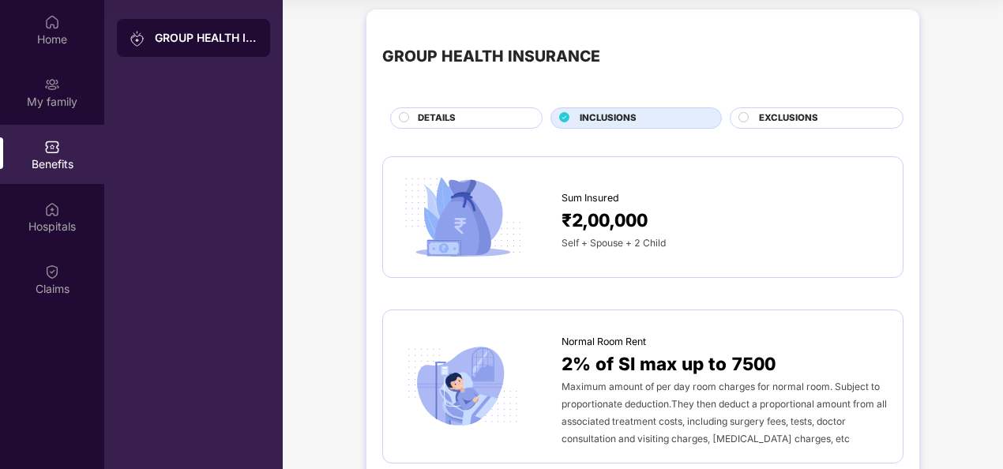
scroll to position [0, 0]
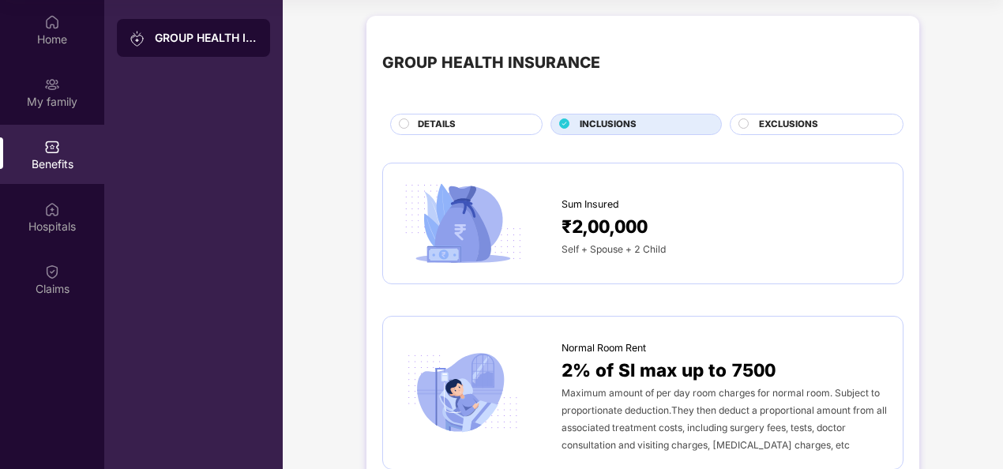
click at [748, 120] on icon at bounding box center [743, 123] width 10 height 10
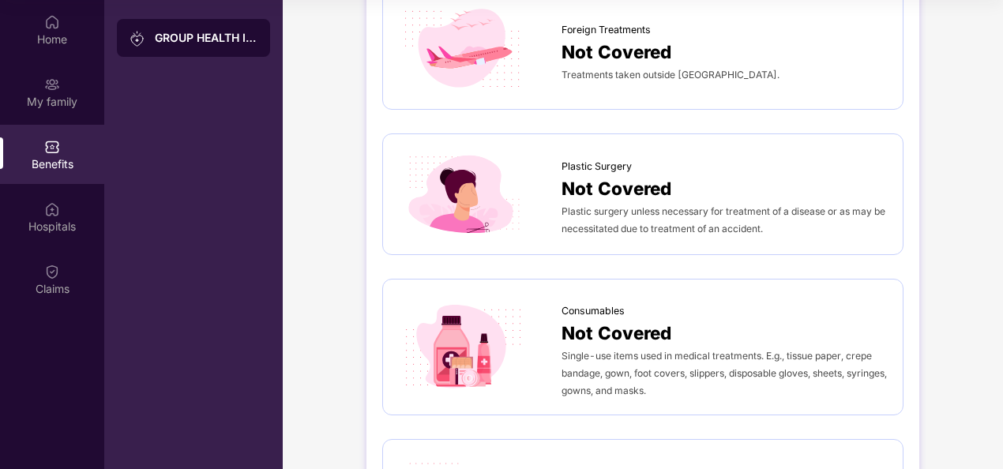
scroll to position [1333, 0]
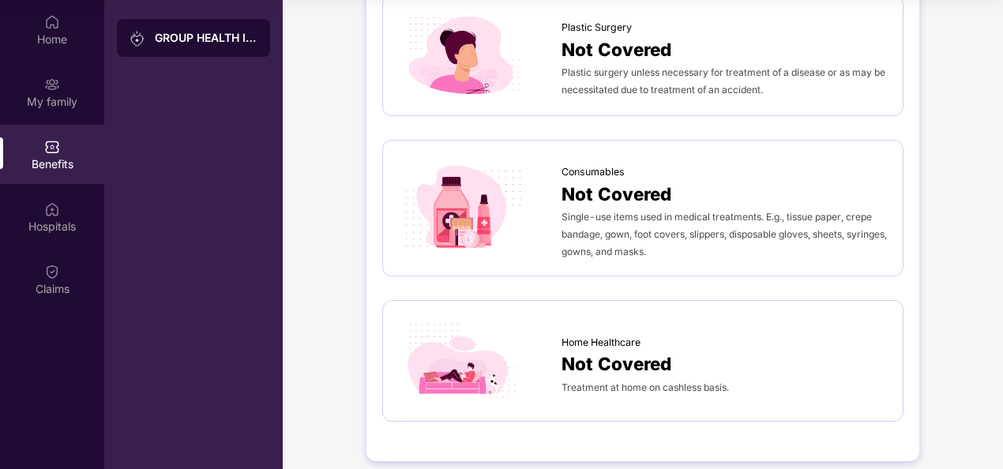
click at [60, 153] on div "Benefits" at bounding box center [52, 154] width 104 height 59
click at [186, 32] on div "GROUP HEALTH INSURANCE" at bounding box center [206, 38] width 103 height 16
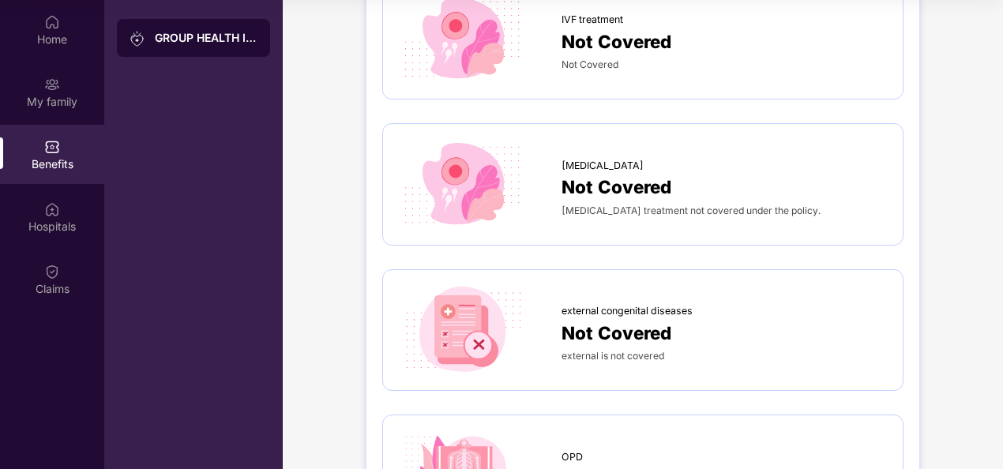
scroll to position [0, 0]
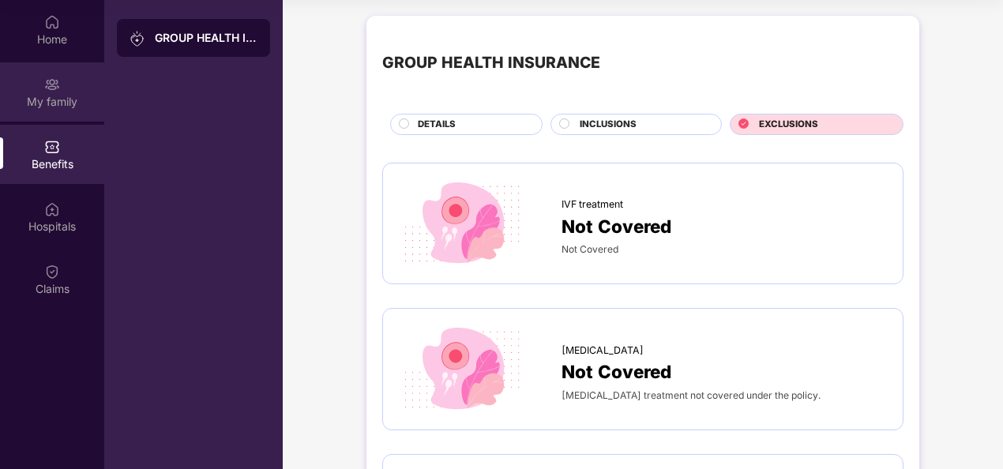
click at [50, 84] on img at bounding box center [52, 85] width 16 height 16
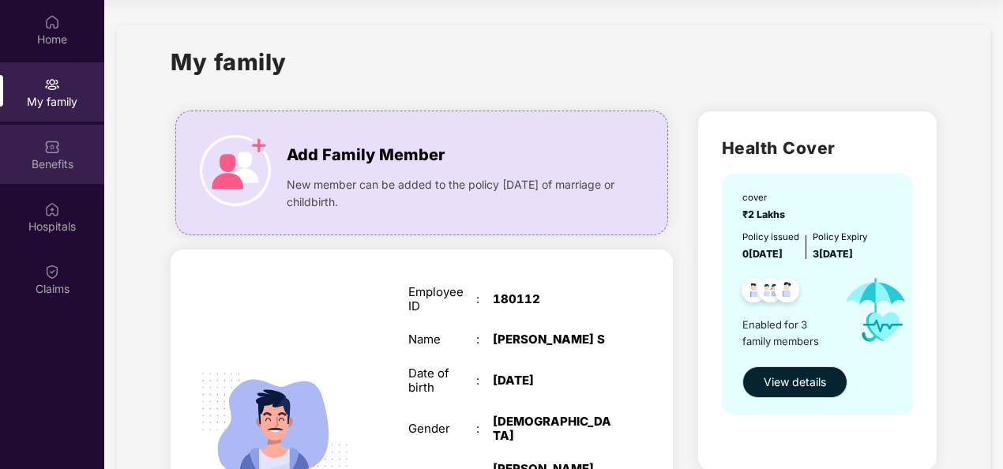
click at [54, 155] on div "Benefits" at bounding box center [52, 154] width 104 height 59
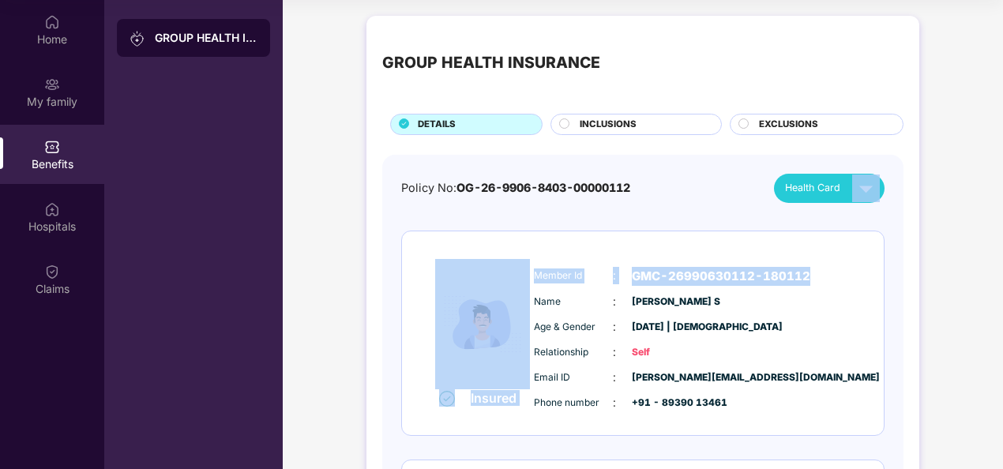
drag, startPoint x: 999, startPoint y: 149, endPoint x: 1007, endPoint y: 232, distance: 83.2
click at [1002, 232] on html "Get Pazcare mobile app for all your employee benefits need Download Now Get Hel…" at bounding box center [501, 146] width 1003 height 469
drag, startPoint x: 1003, startPoint y: 232, endPoint x: 921, endPoint y: 256, distance: 86.2
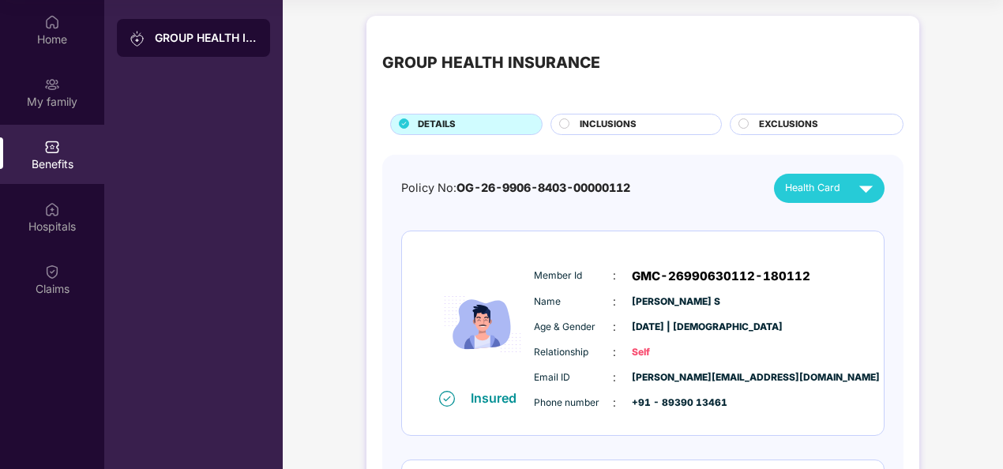
drag, startPoint x: 969, startPoint y: 94, endPoint x: 1001, endPoint y: 58, distance: 47.5
click at [1001, 58] on div "Home My family Benefits Hospitals Claims GROUP HEALTH INSURANCE GROUP HEALTH IN…" at bounding box center [501, 234] width 1003 height 469
click at [51, 197] on div "Hospitals" at bounding box center [52, 216] width 104 height 59
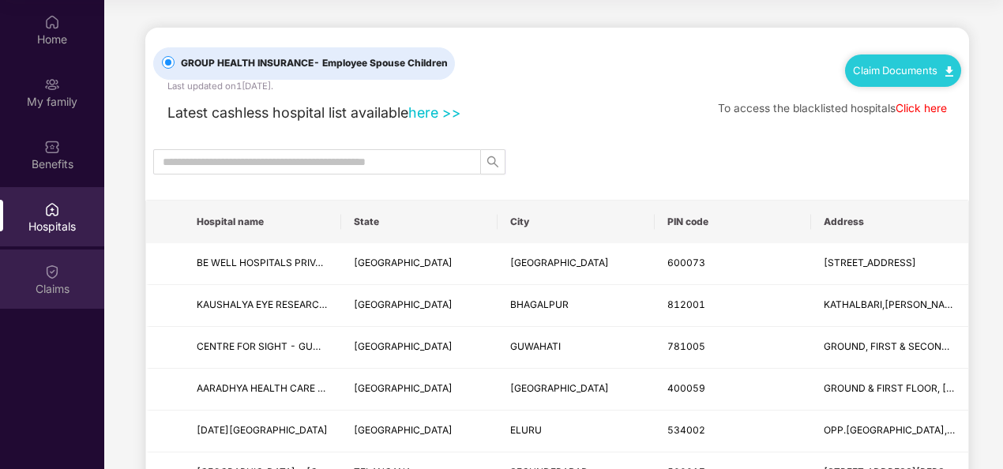
click at [42, 268] on div "Claims" at bounding box center [52, 278] width 104 height 59
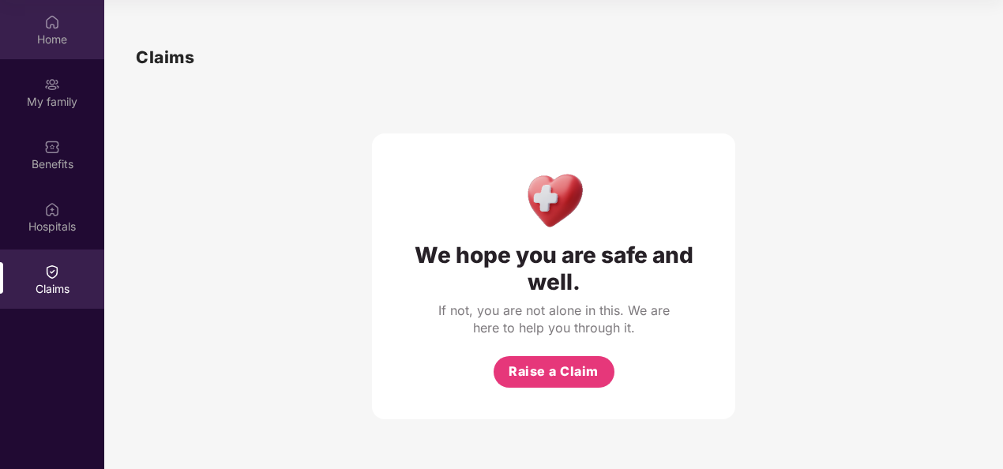
click at [47, 28] on img at bounding box center [52, 22] width 16 height 16
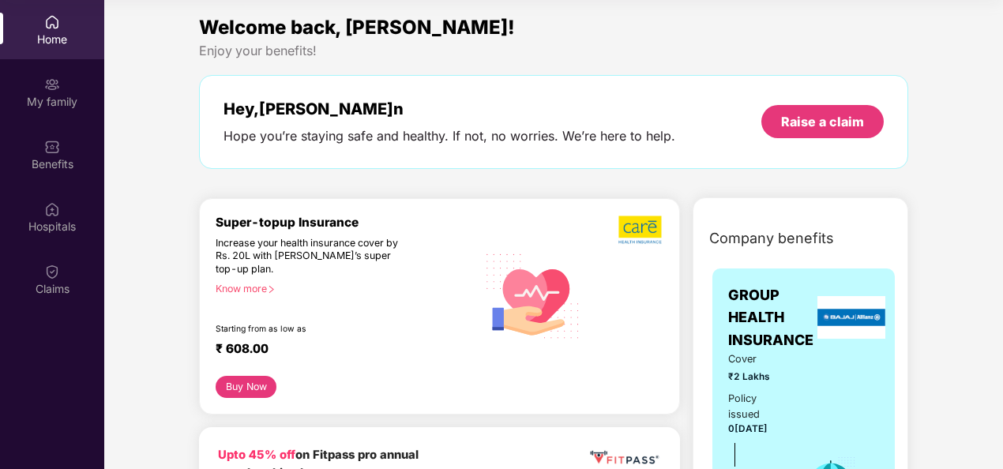
drag, startPoint x: 1000, startPoint y: 32, endPoint x: 1004, endPoint y: 81, distance: 48.3
click at [1002, 81] on html "Get Pazcare mobile app for all your employee benefits need Download Now Get Hel…" at bounding box center [501, 146] width 1003 height 469
drag, startPoint x: 1000, startPoint y: 28, endPoint x: 1007, endPoint y: 79, distance: 51.7
click at [1002, 79] on html "Get Pazcare mobile app for all your employee benefits need Download Now Get Hel…" at bounding box center [501, 146] width 1003 height 469
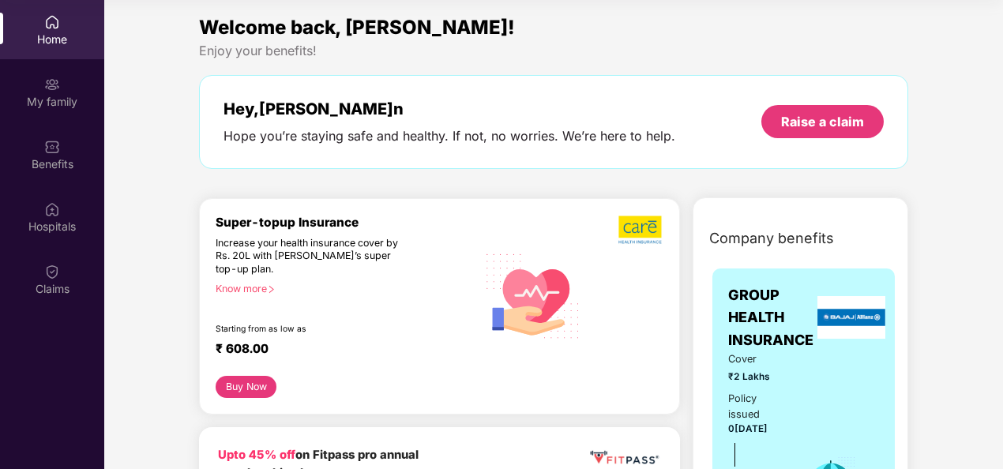
drag, startPoint x: 999, startPoint y: 28, endPoint x: 998, endPoint y: 74, distance: 45.8
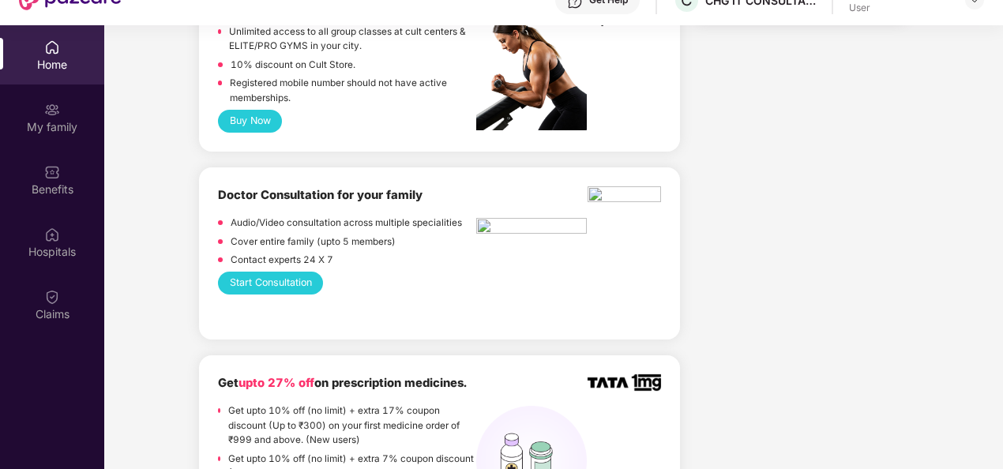
scroll to position [726, 0]
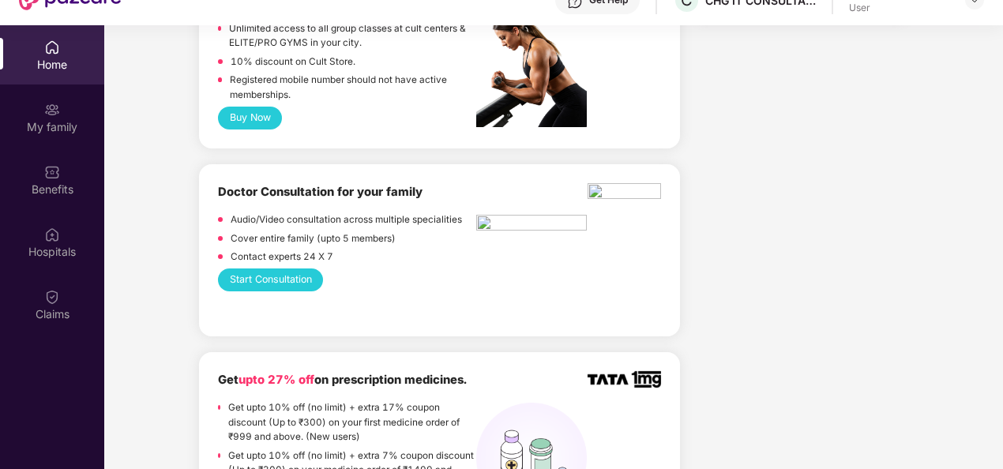
click at [276, 276] on button "Start Consultation" at bounding box center [270, 279] width 105 height 23
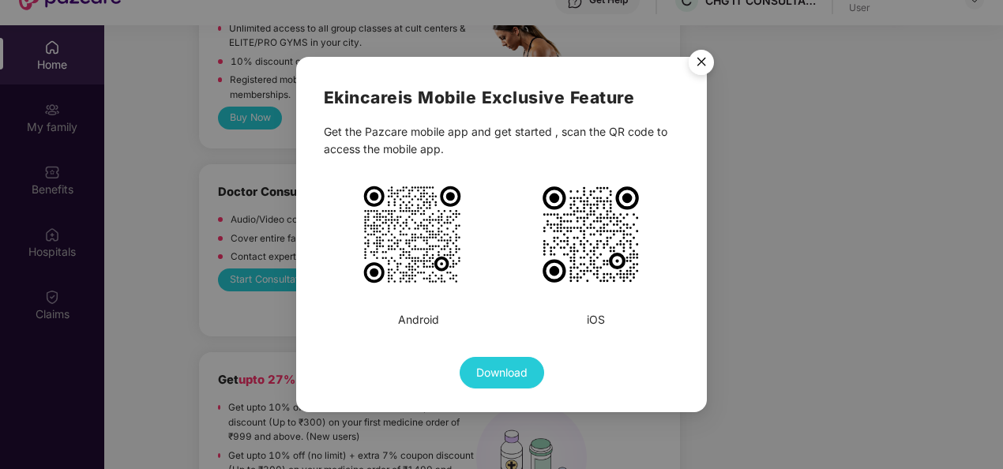
click at [702, 58] on img "Close" at bounding box center [701, 65] width 44 height 44
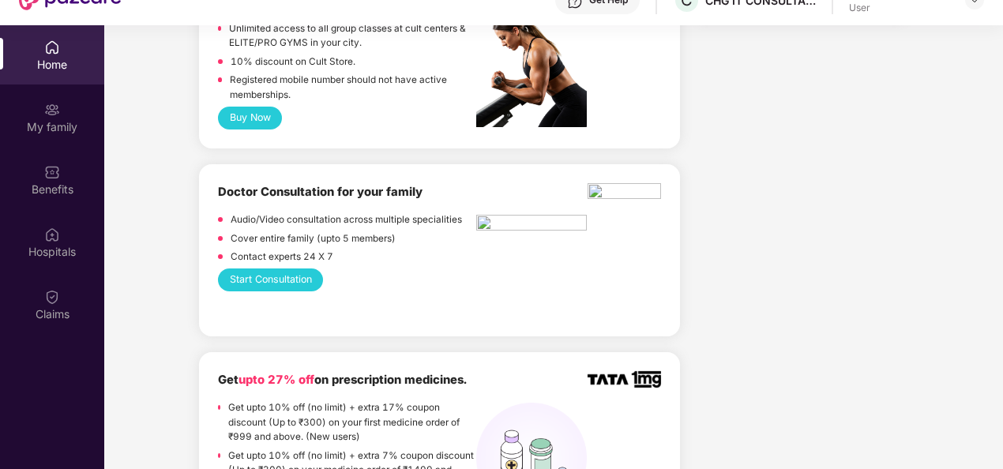
click at [388, 418] on p "Get upto 10% off (no limit) + extra 17% coupon discount (Up to ₹300) on your fi…" at bounding box center [352, 422] width 249 height 44
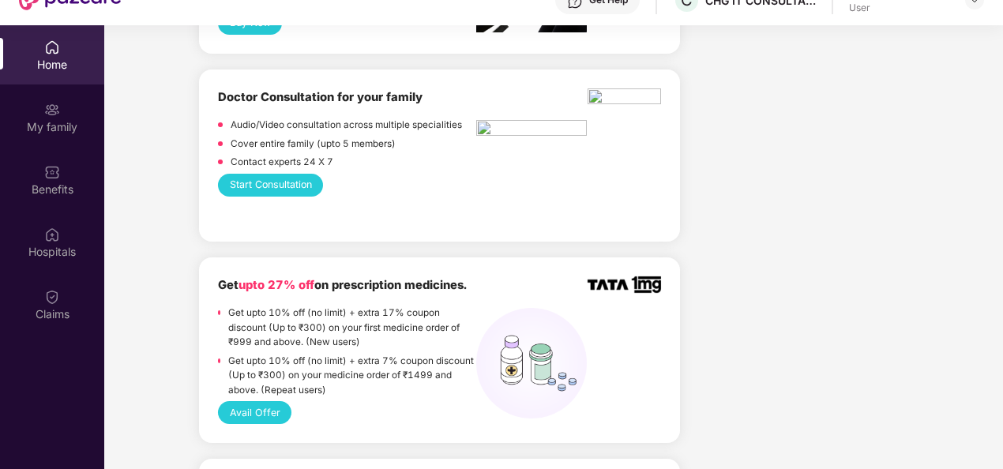
scroll to position [853, 0]
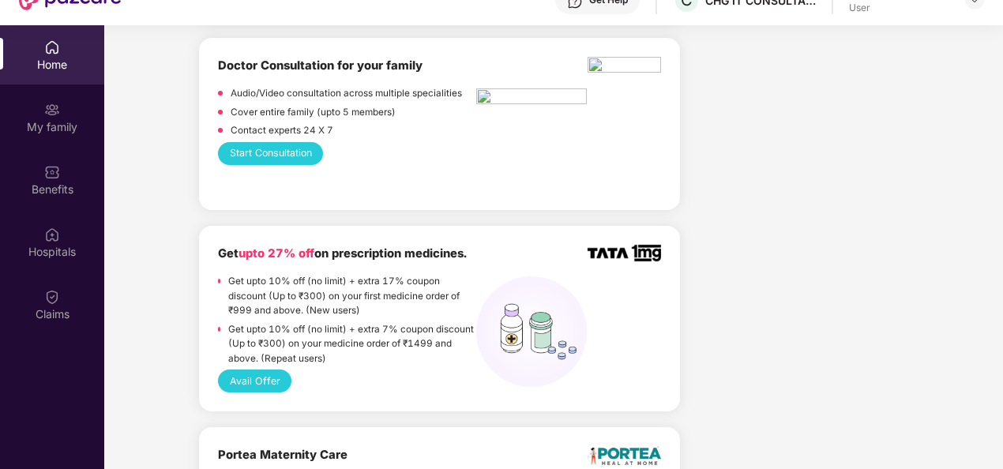
click at [403, 365] on div "Get upto 10% off (no limit) + extra 7% coupon discount (Up to ₹300) on your med…" at bounding box center [352, 346] width 249 height 48
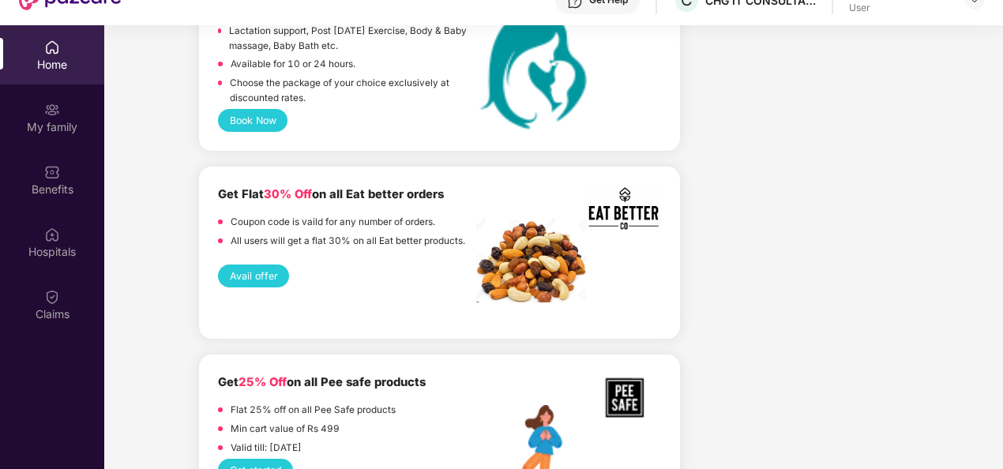
scroll to position [1326, 0]
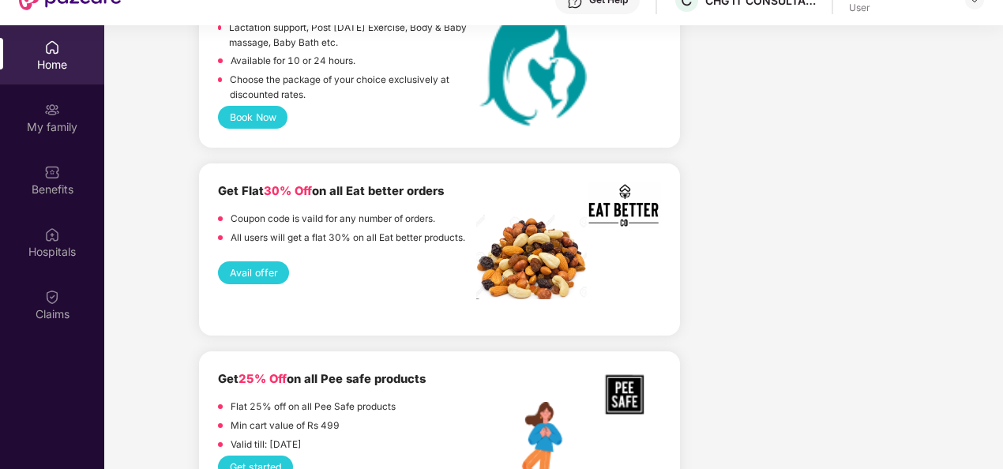
click at [264, 265] on button "Avail offer" at bounding box center [253, 272] width 71 height 23
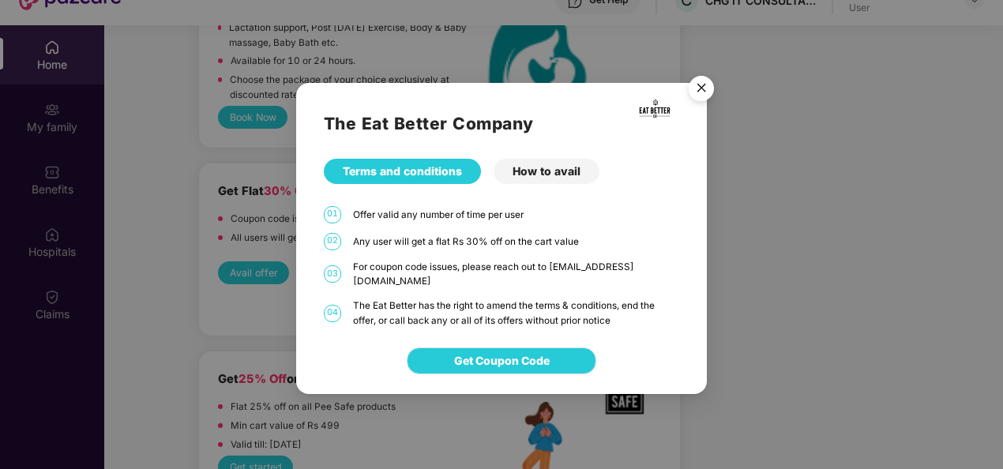
click at [516, 352] on span "Get Coupon Code" at bounding box center [502, 360] width 96 height 17
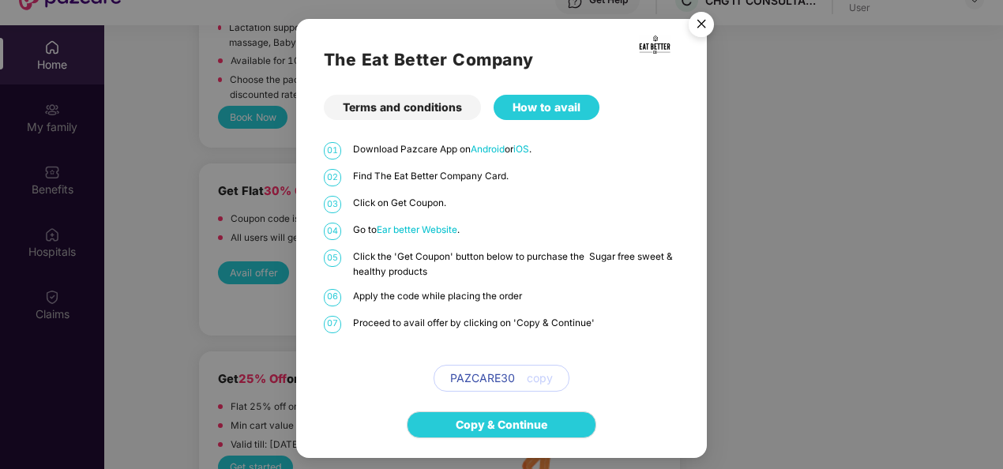
click at [535, 372] on span "copy" at bounding box center [540, 377] width 26 height 17
click at [499, 417] on link "Copy & Continue" at bounding box center [502, 424] width 92 height 17
click at [702, 18] on img "Close" at bounding box center [701, 27] width 44 height 44
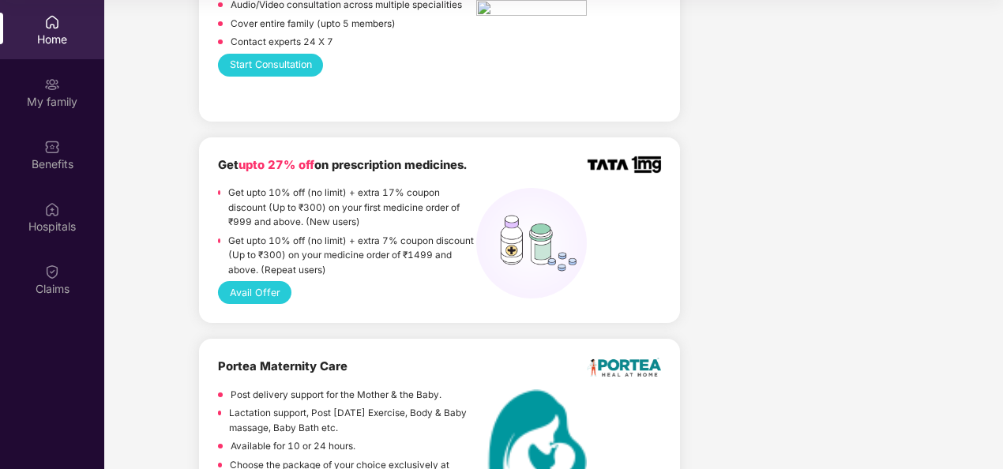
scroll to position [505, 0]
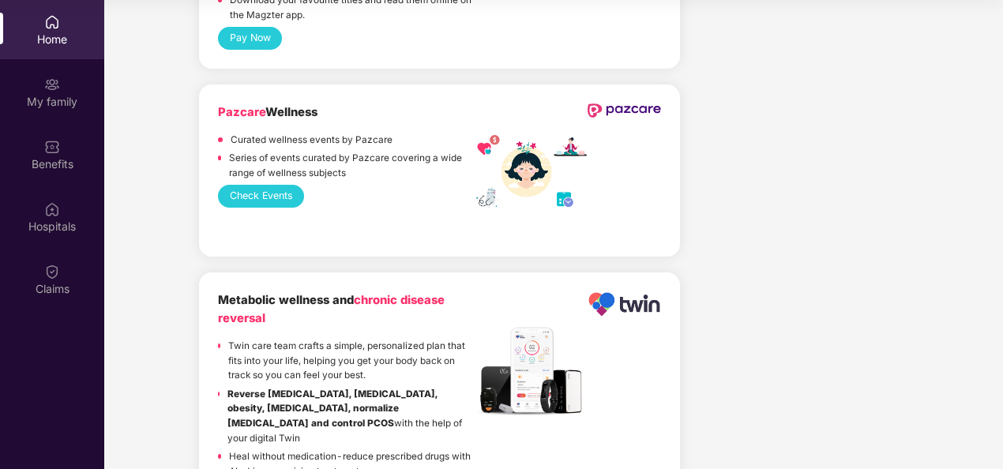
scroll to position [3632, 0]
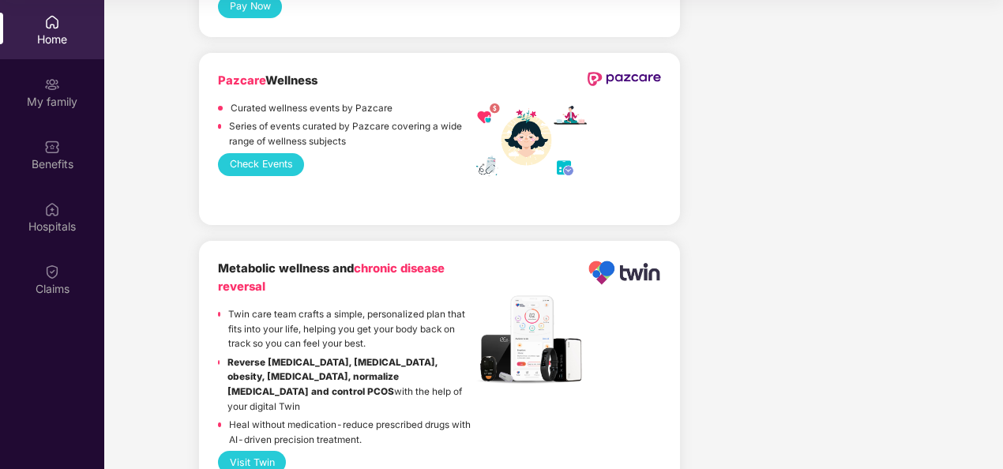
click at [279, 159] on button "Check Events" at bounding box center [261, 164] width 86 height 23
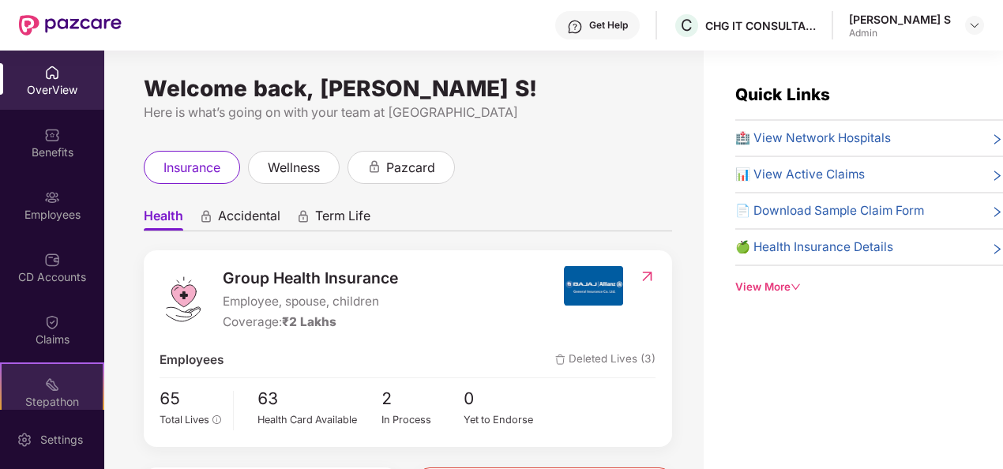
click at [61, 387] on div "Stepathon New Challenge" at bounding box center [52, 391] width 104 height 59
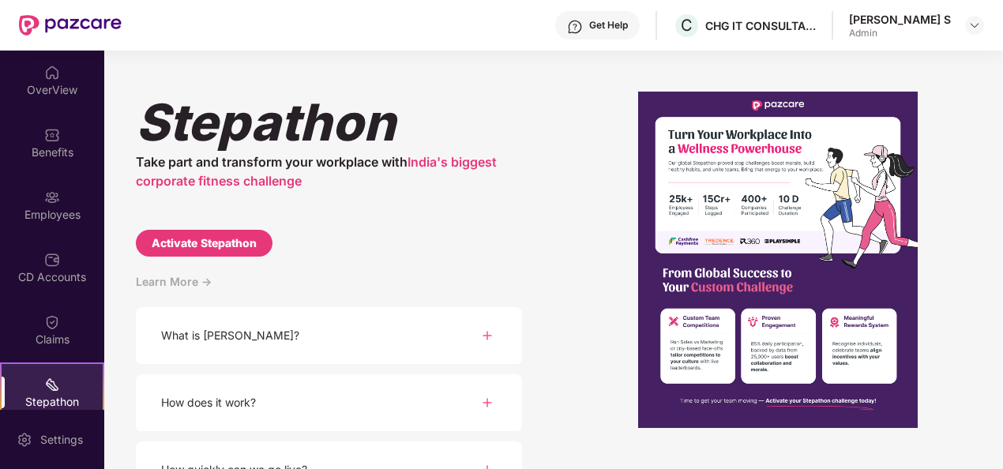
click at [483, 336] on img at bounding box center [487, 335] width 19 height 19
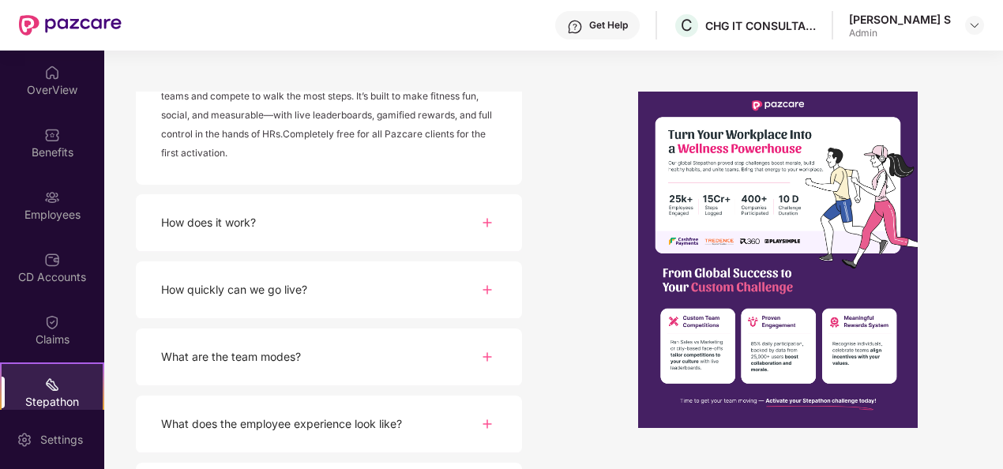
scroll to position [347, 0]
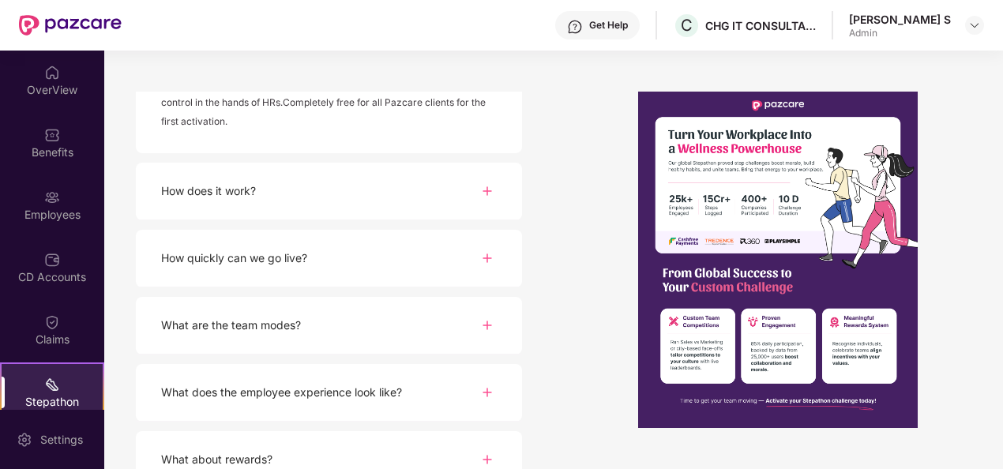
click at [485, 191] on img at bounding box center [487, 191] width 19 height 19
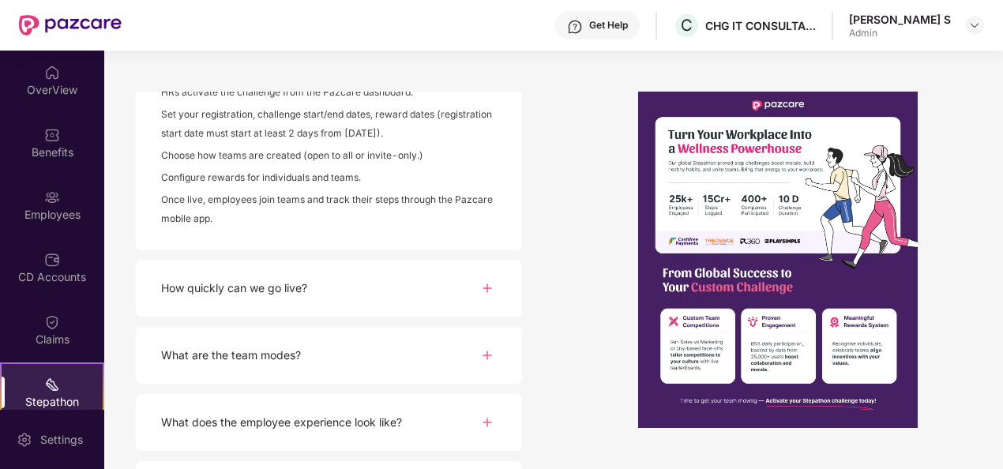
scroll to position [505, 0]
click at [489, 283] on img at bounding box center [487, 286] width 19 height 19
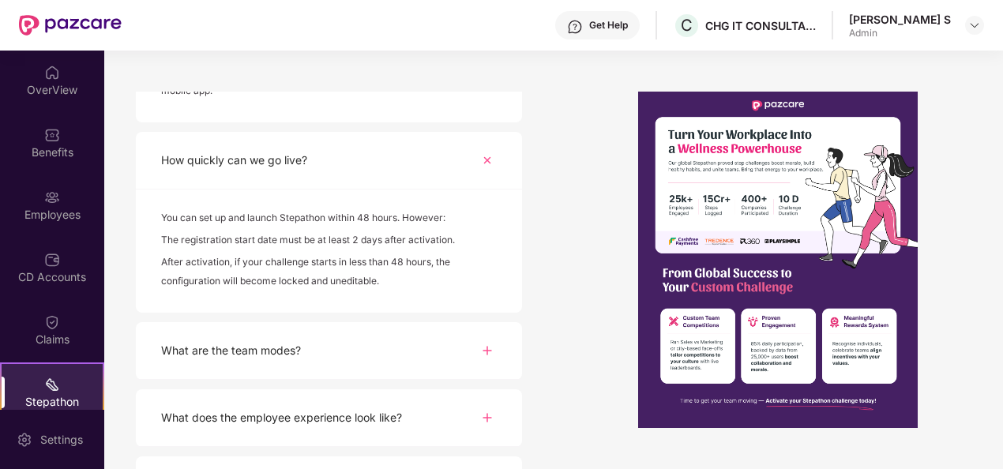
scroll to position [663, 0]
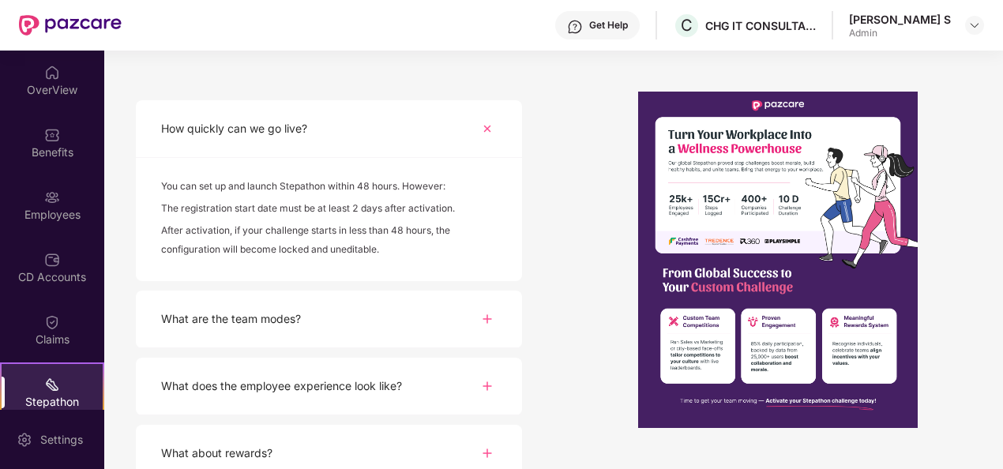
click at [485, 314] on img at bounding box center [487, 318] width 19 height 19
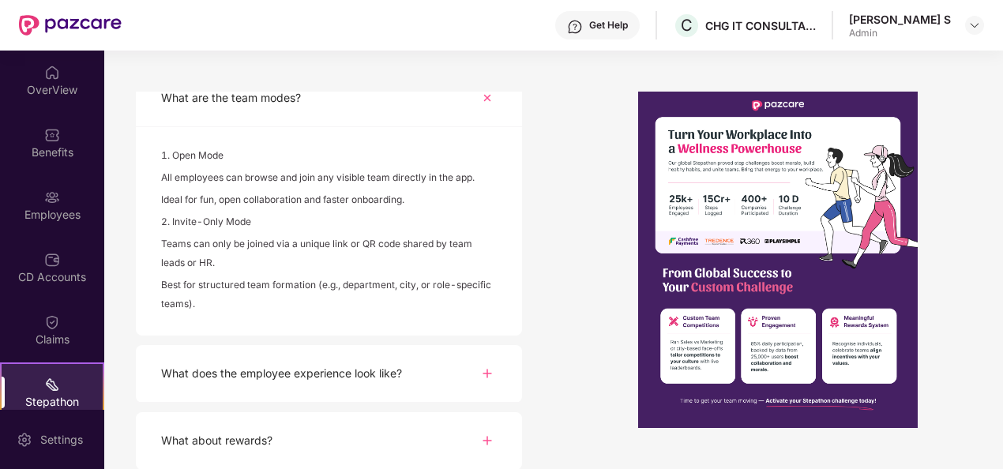
scroll to position [893, 0]
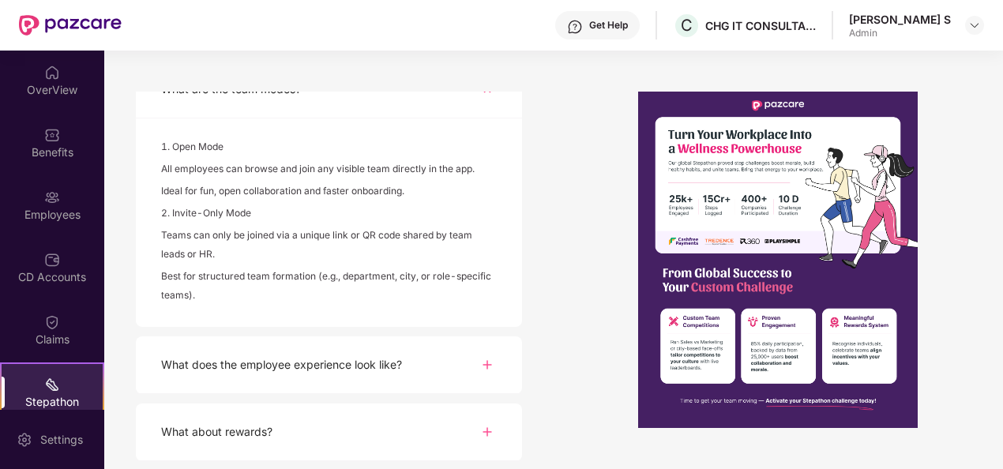
click at [487, 364] on img at bounding box center [487, 364] width 19 height 19
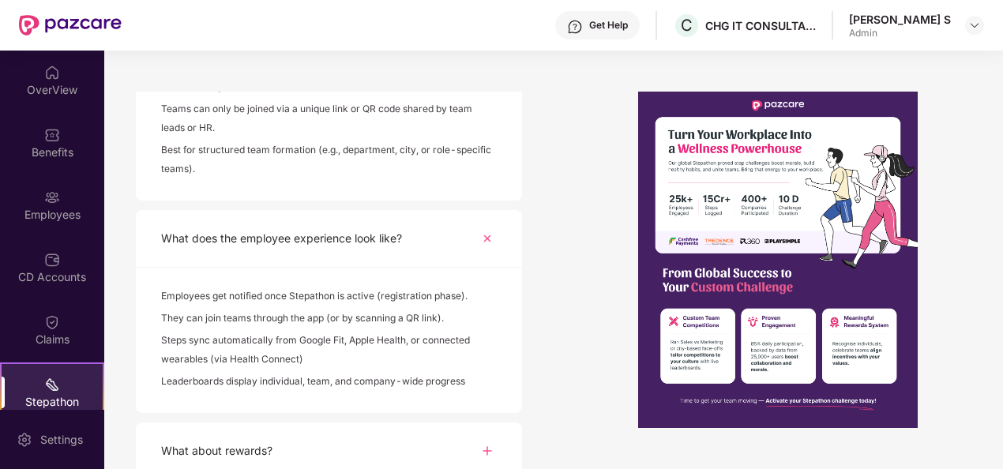
scroll to position [1038, 0]
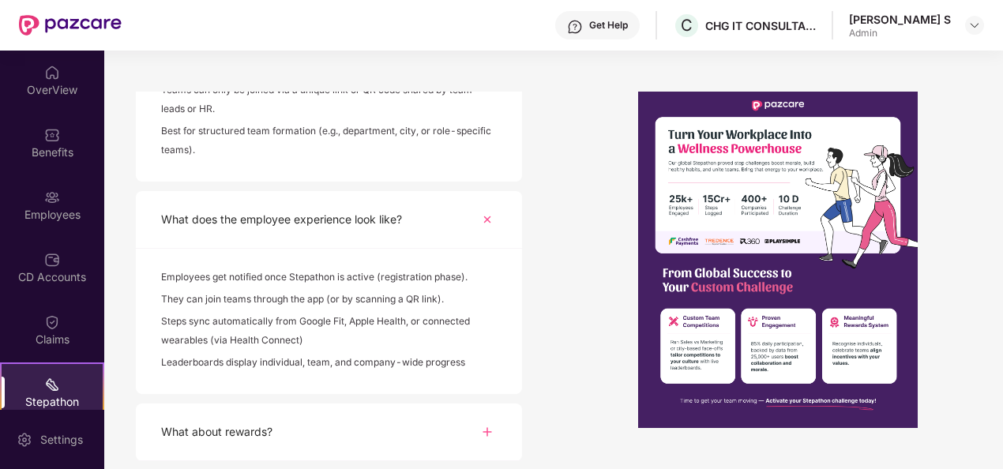
click at [486, 422] on img at bounding box center [487, 431] width 19 height 19
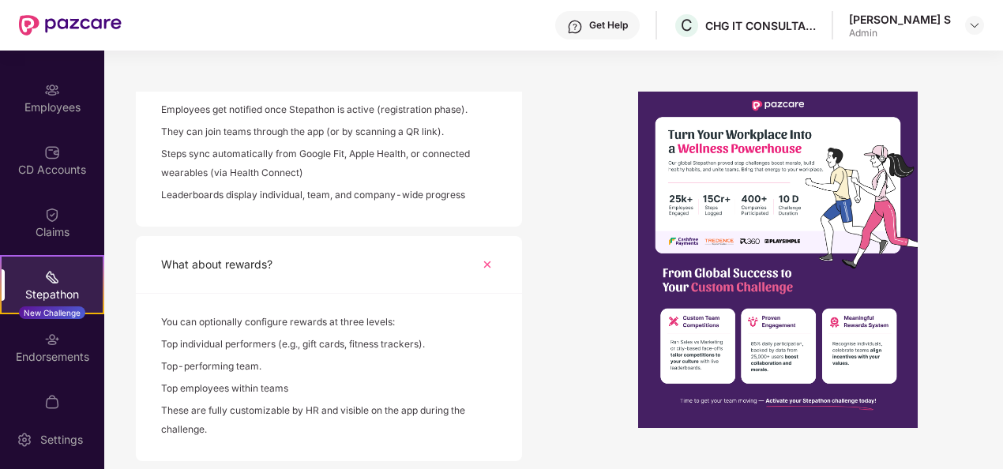
scroll to position [139, 0]
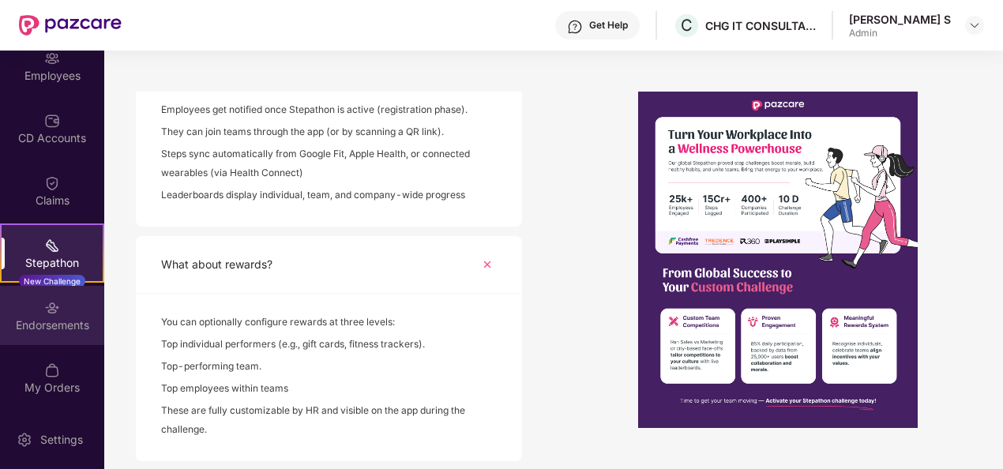
click at [51, 319] on div "Endorsements" at bounding box center [52, 325] width 104 height 16
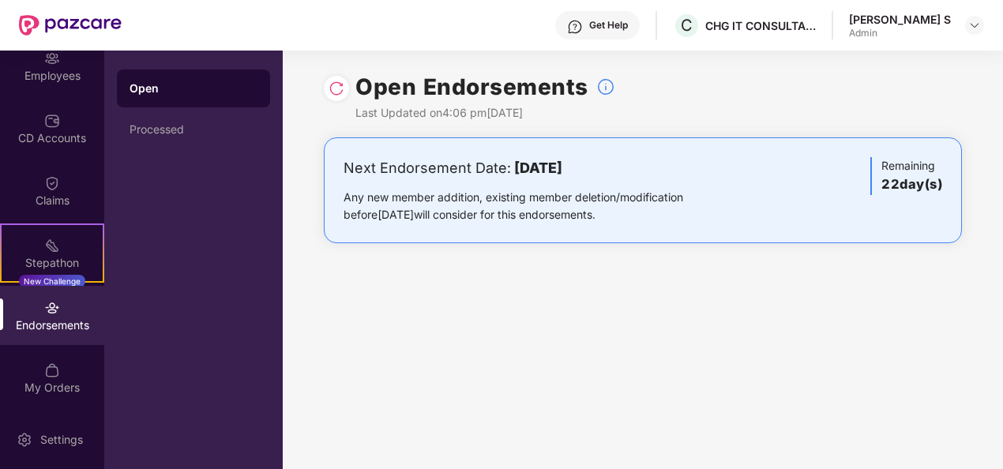
click at [396, 317] on div "Open Endorsements Last Updated on 4:06 pm, 13 Aug 2025 Next Endorsement Date: 0…" at bounding box center [643, 260] width 720 height 418
click at [52, 377] on img at bounding box center [52, 370] width 16 height 16
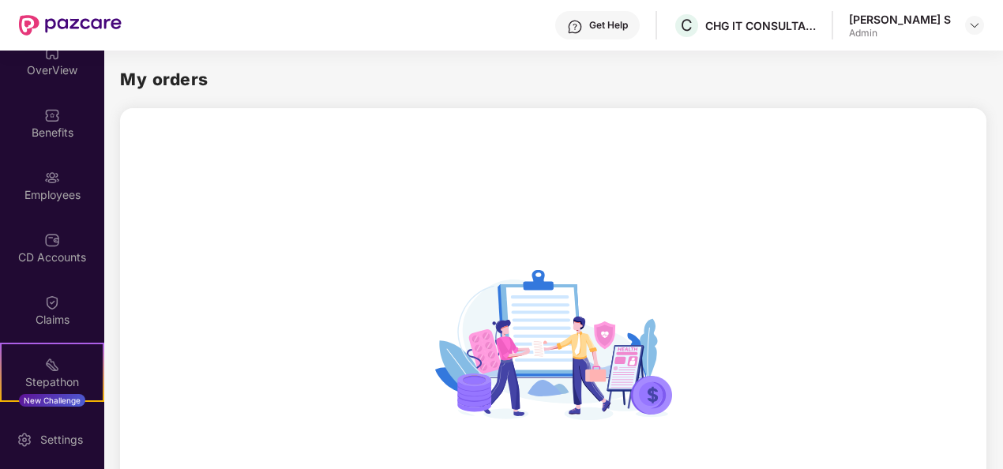
scroll to position [16, 0]
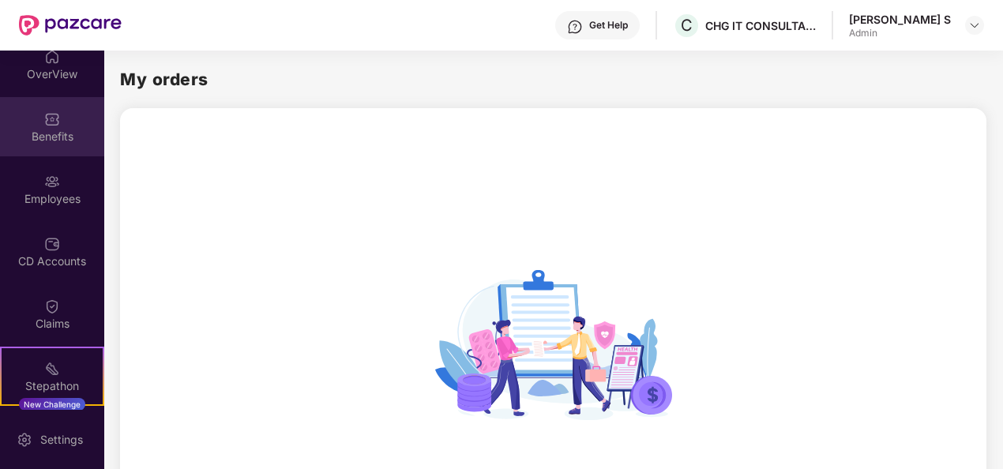
click at [54, 131] on div "Benefits" at bounding box center [52, 137] width 104 height 16
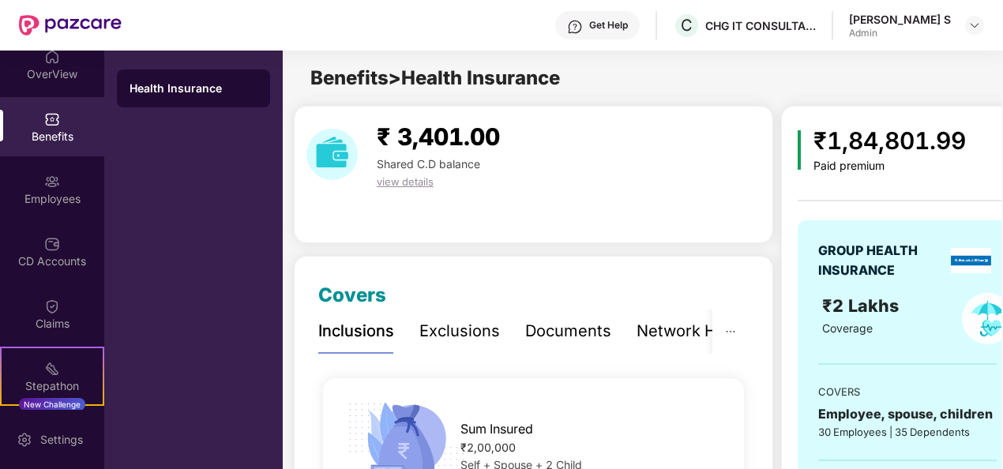
click at [66, 134] on div "Benefits" at bounding box center [52, 137] width 104 height 16
click at [622, 388] on div "Sum Insured ₹2,00,000 Self + Spouse + 2 Child" at bounding box center [533, 442] width 421 height 129
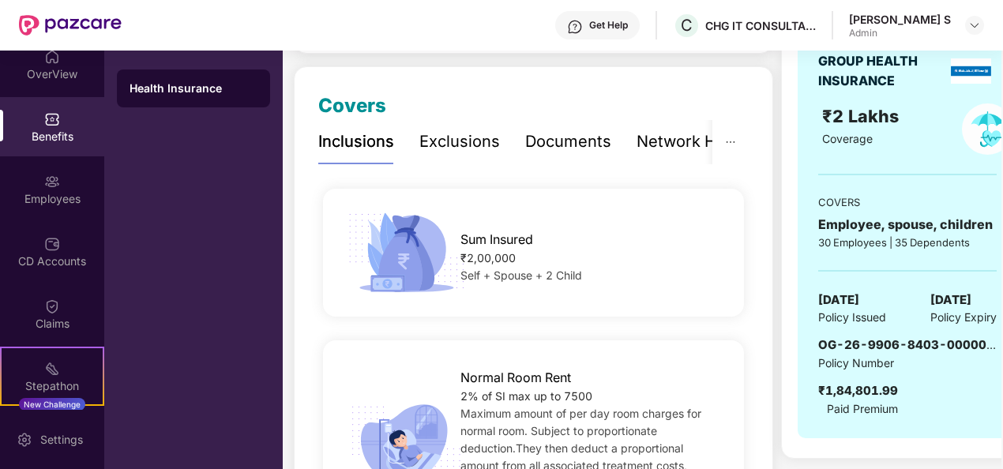
scroll to position [158, 0]
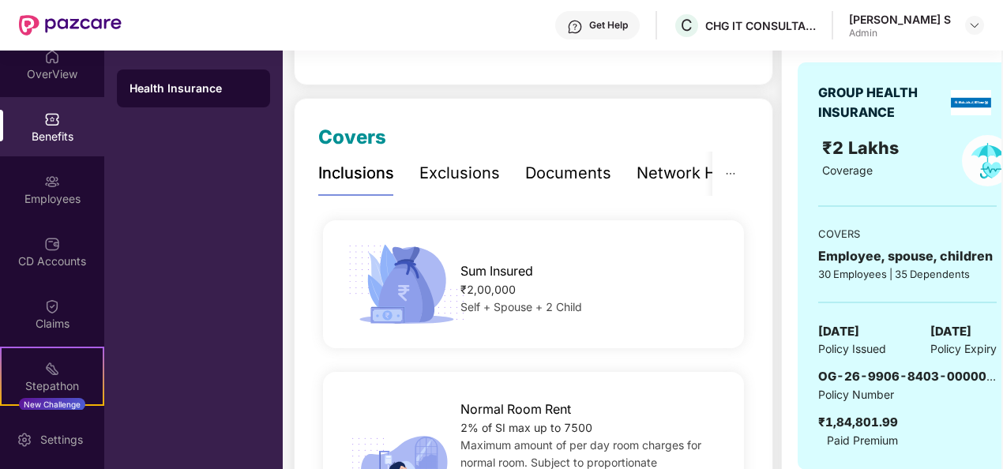
click at [445, 171] on div "Exclusions" at bounding box center [459, 173] width 81 height 24
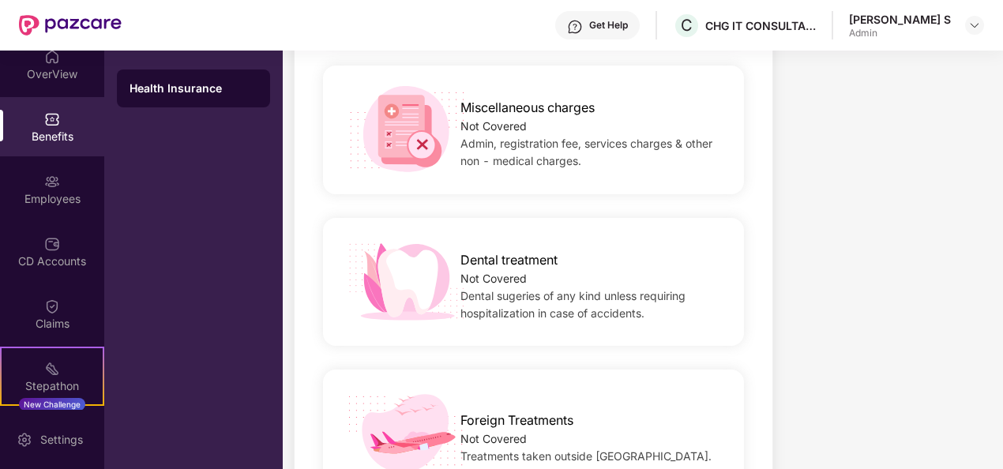
scroll to position [1074, 0]
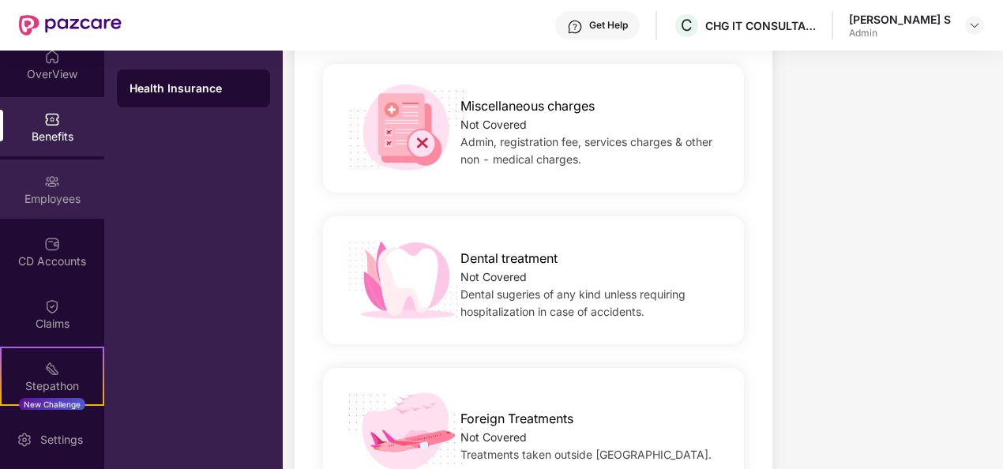
click at [53, 184] on img at bounding box center [52, 182] width 16 height 16
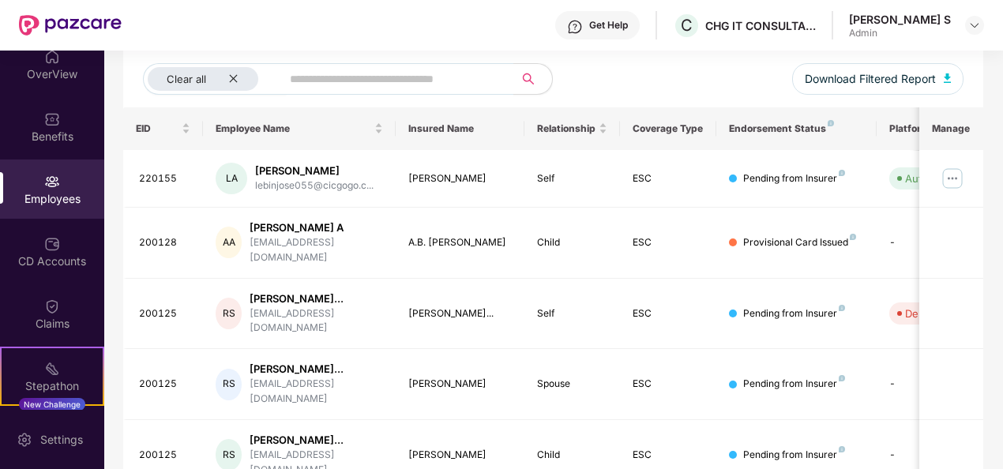
scroll to position [251, 0]
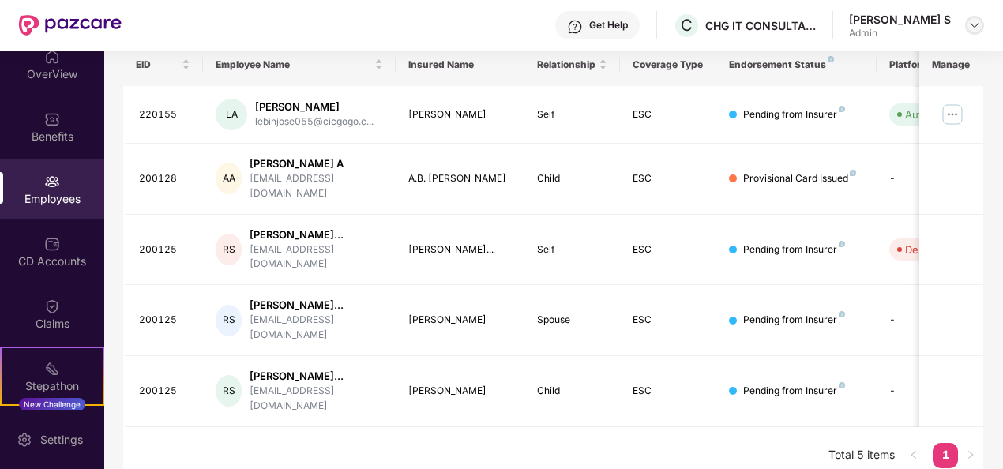
click at [973, 25] on img at bounding box center [974, 25] width 13 height 13
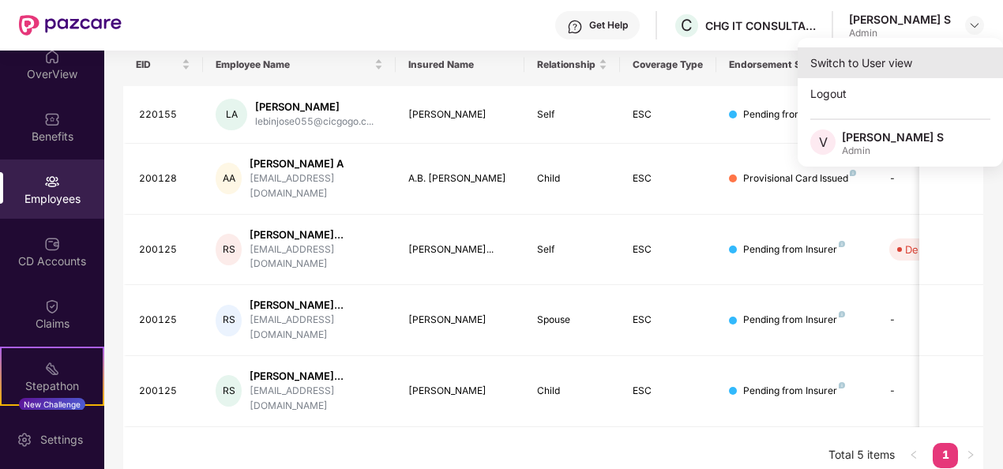
click at [860, 57] on div "Switch to User view" at bounding box center [899, 62] width 205 height 31
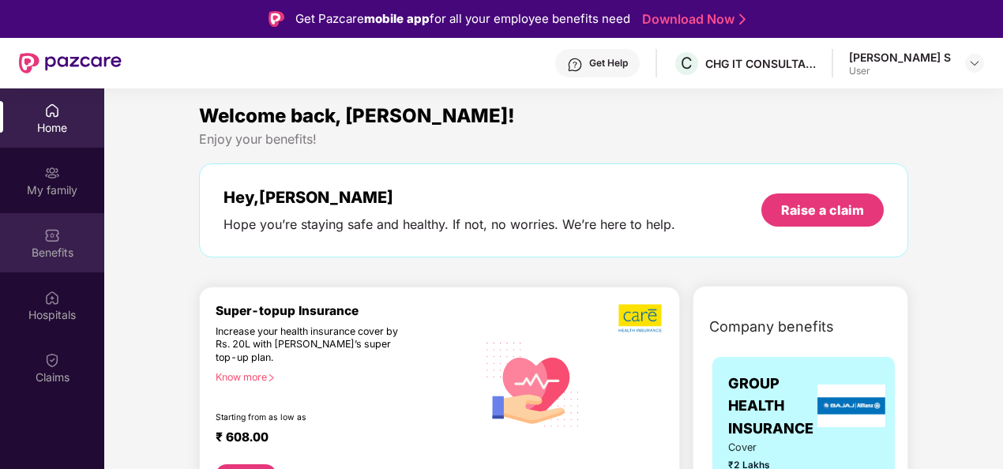
click at [58, 240] on img at bounding box center [52, 235] width 16 height 16
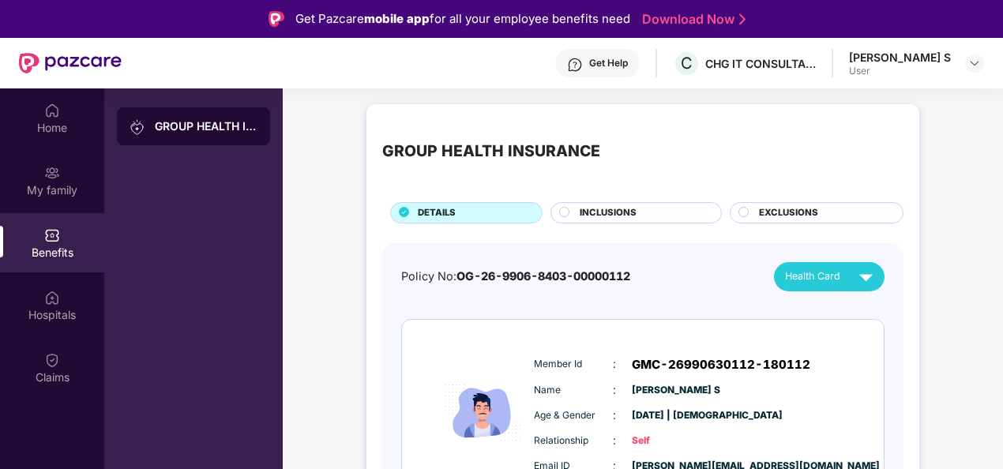
click at [58, 240] on img at bounding box center [52, 235] width 16 height 16
click at [49, 115] on img at bounding box center [52, 111] width 16 height 16
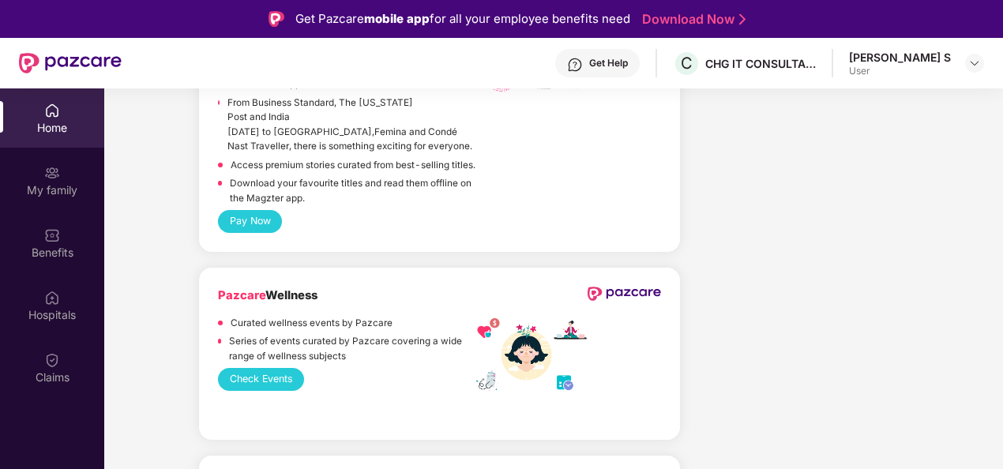
scroll to position [3537, 0]
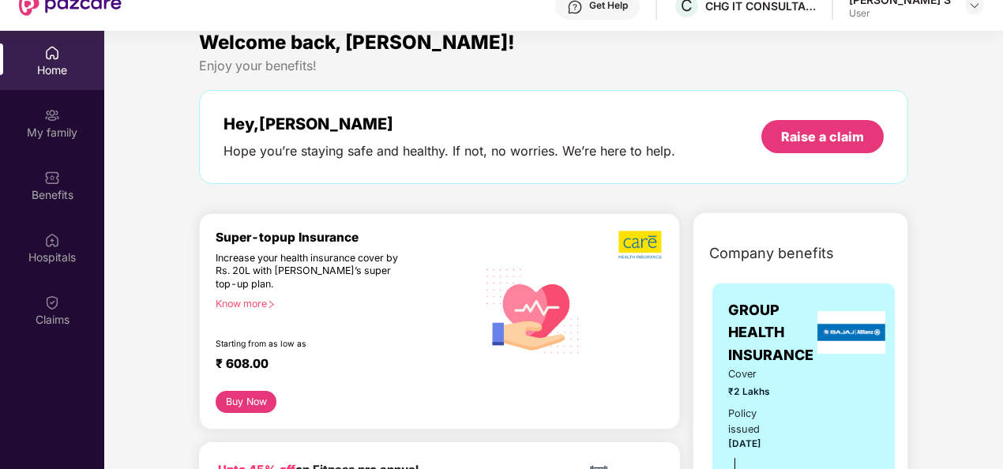
scroll to position [0, 0]
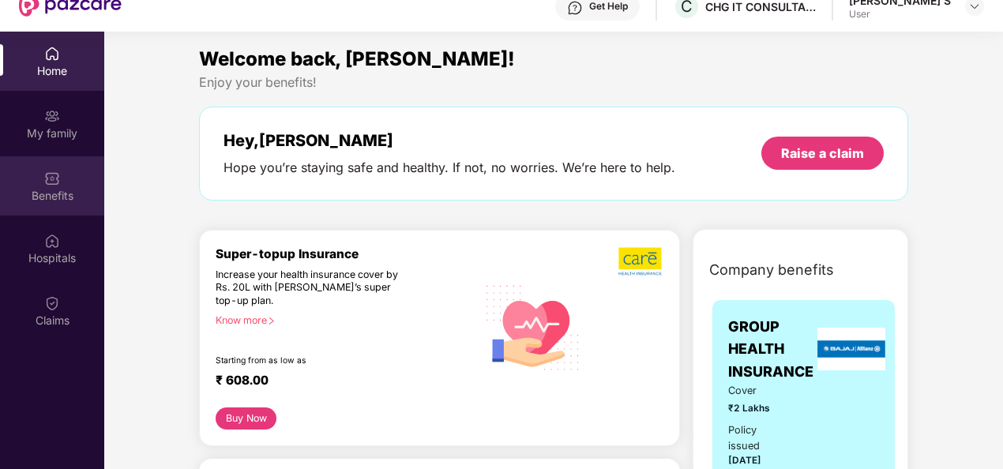
click at [52, 175] on img at bounding box center [52, 179] width 16 height 16
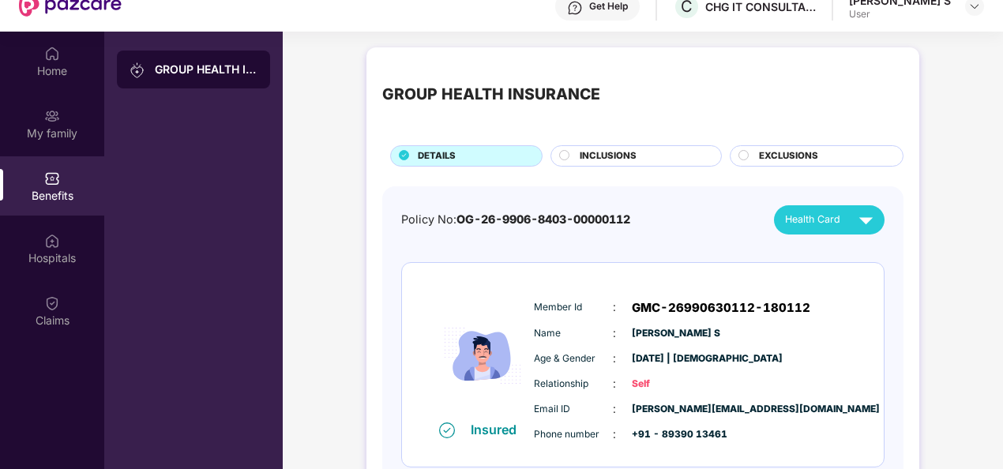
click at [583, 150] on span "INCLUSIONS" at bounding box center [607, 156] width 57 height 14
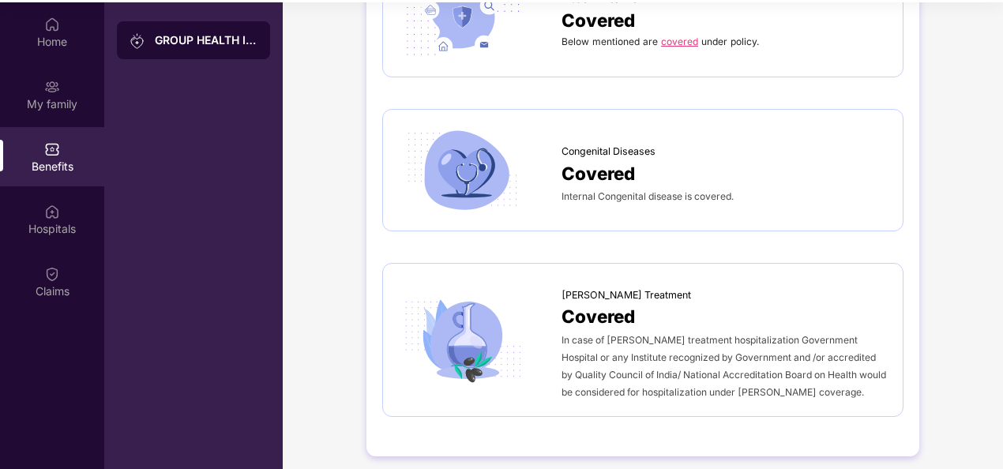
scroll to position [88, 0]
